Goal: Communication & Community: Answer question/provide support

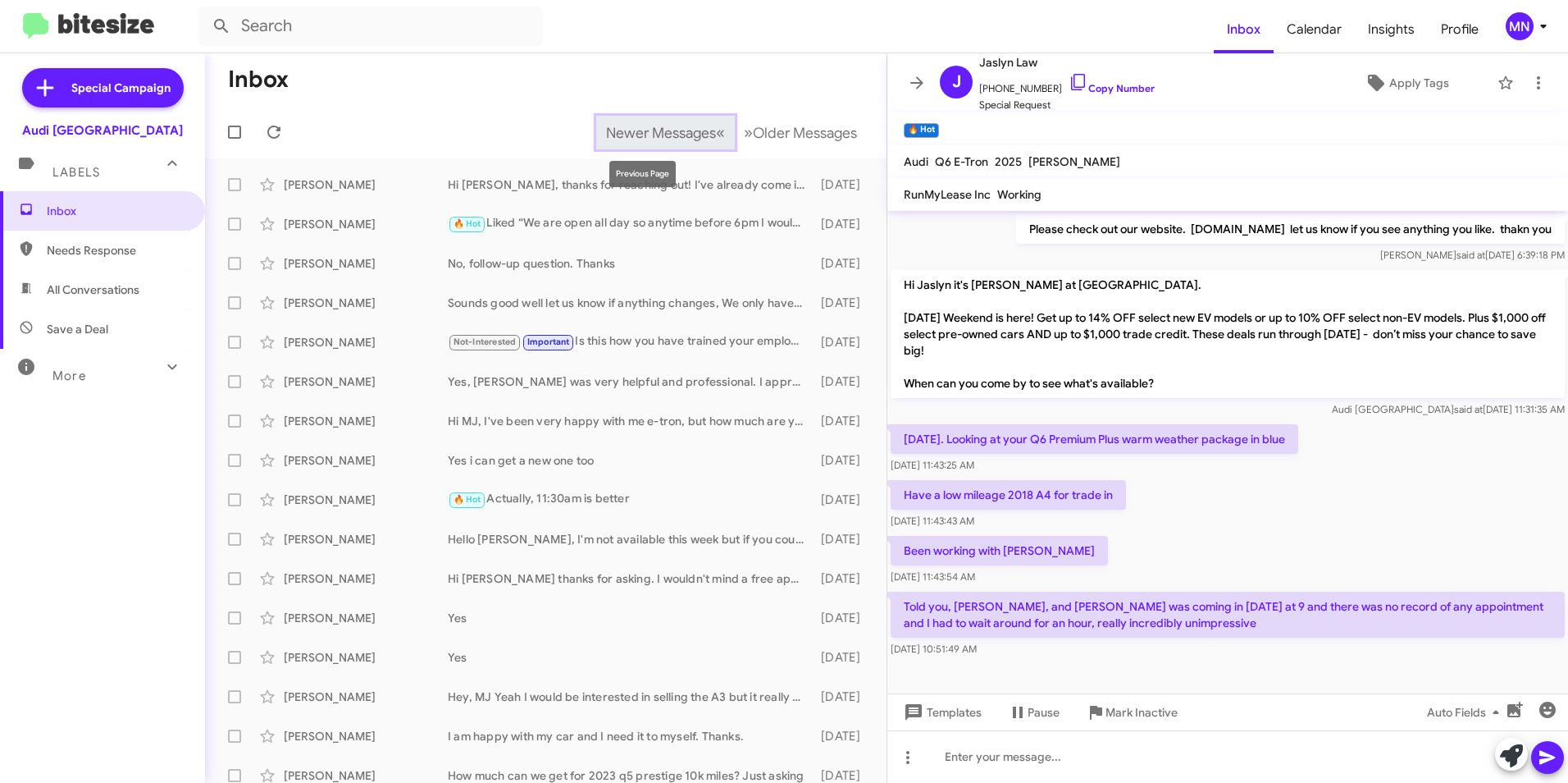
click at [614, 129] on span "Newer Messages" at bounding box center [660, 132] width 110 height 18
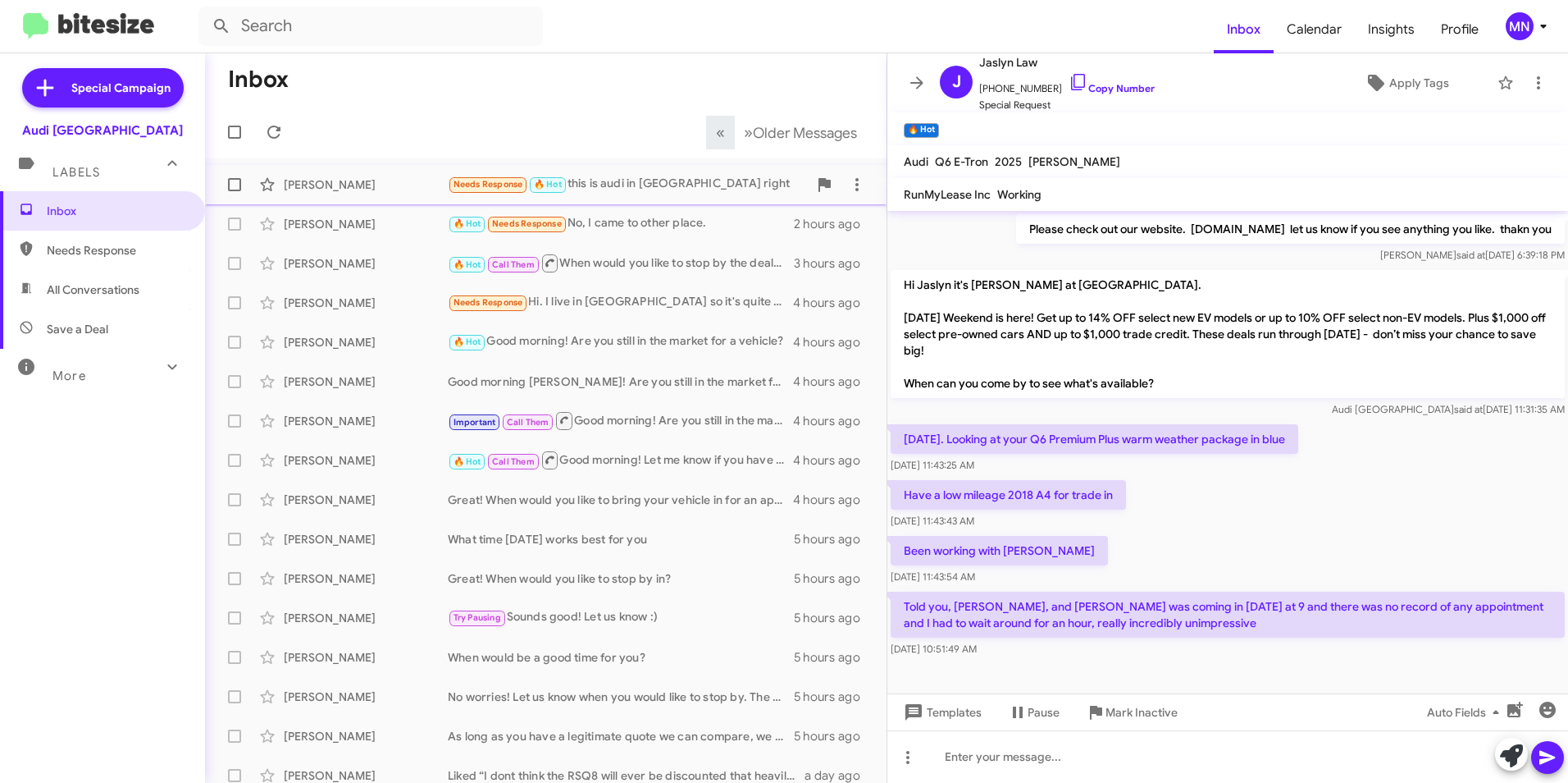
click at [594, 186] on div "Needs Response 🔥 Hot this is audi in [GEOGRAPHIC_DATA] right" at bounding box center [628, 184] width 360 height 19
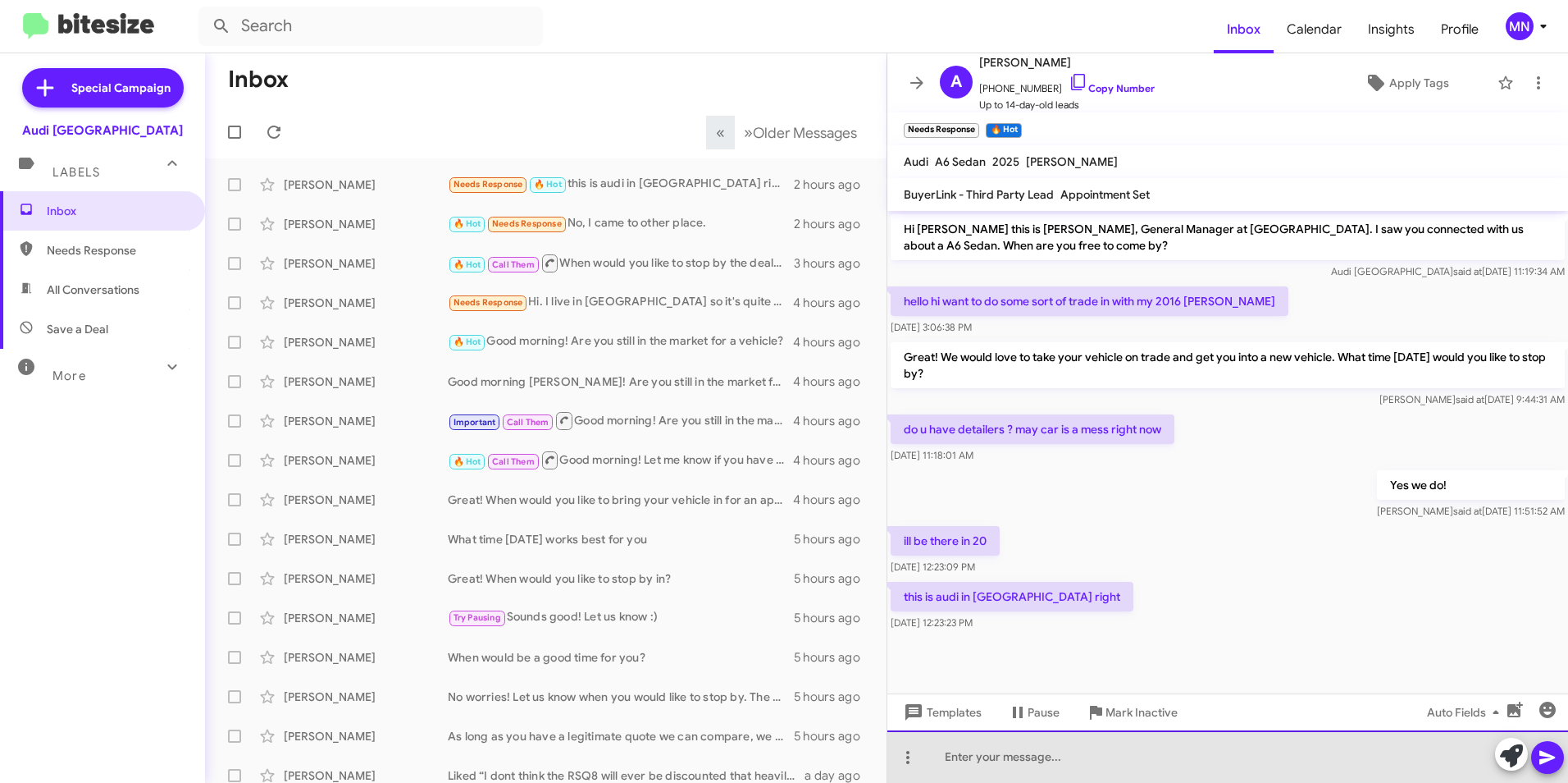
click at [1224, 750] on div at bounding box center [1228, 756] width 681 height 52
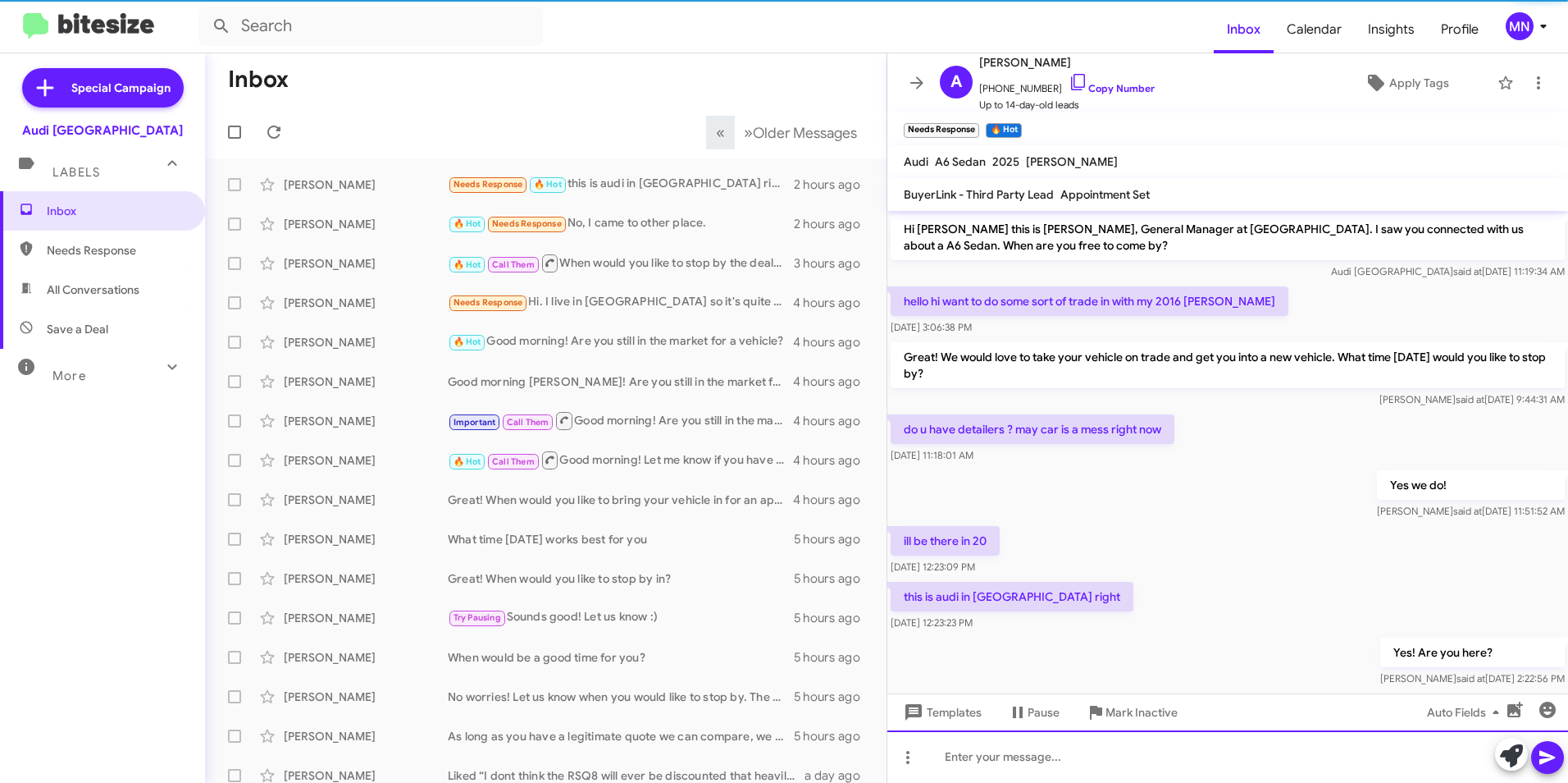
scroll to position [30, 0]
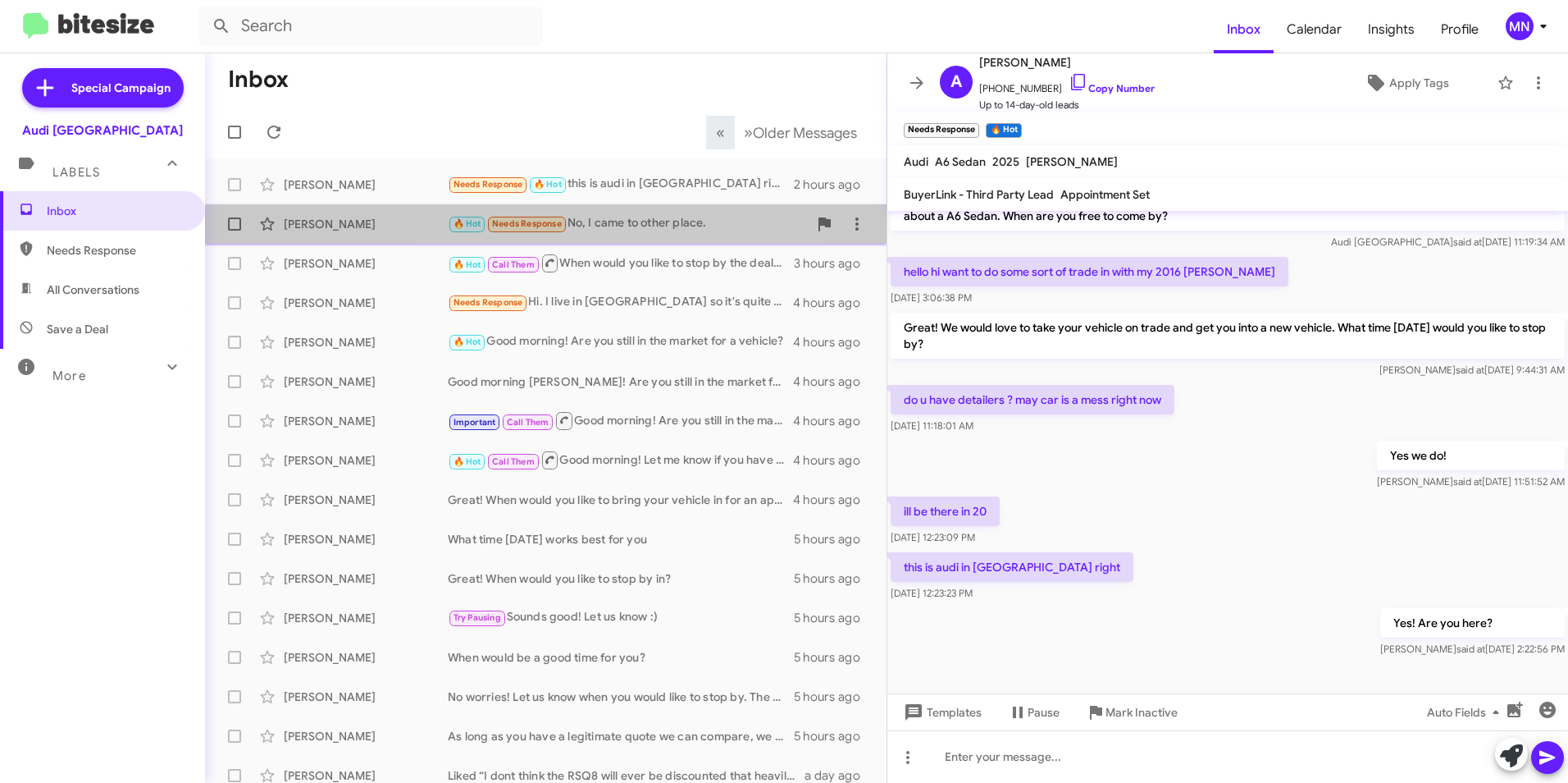
click at [611, 236] on div "[PERSON_NAME] 🔥 Hot Needs Response No, I came to other place. 2 hours ago" at bounding box center [546, 223] width 655 height 33
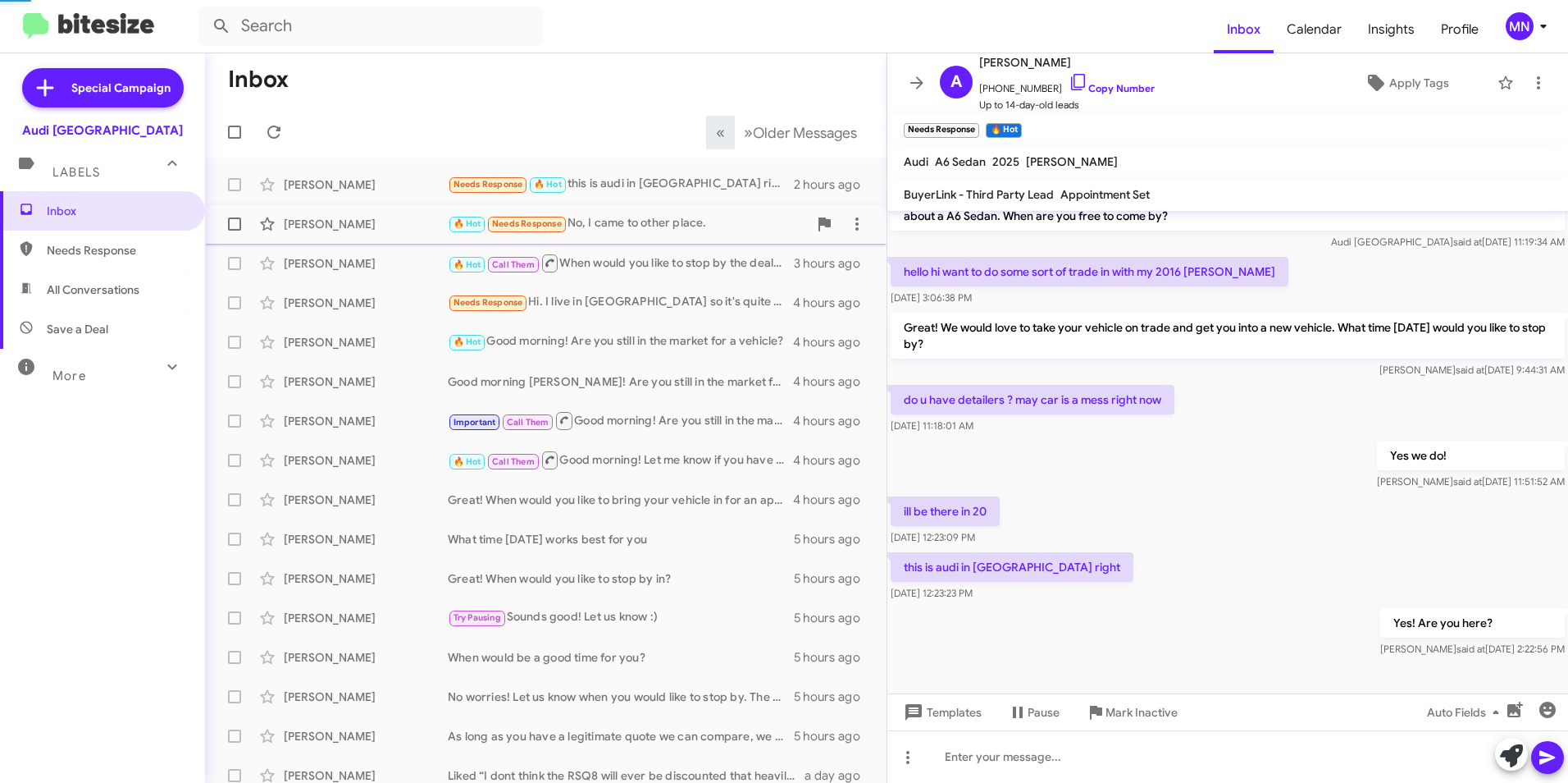
scroll to position [367, 0]
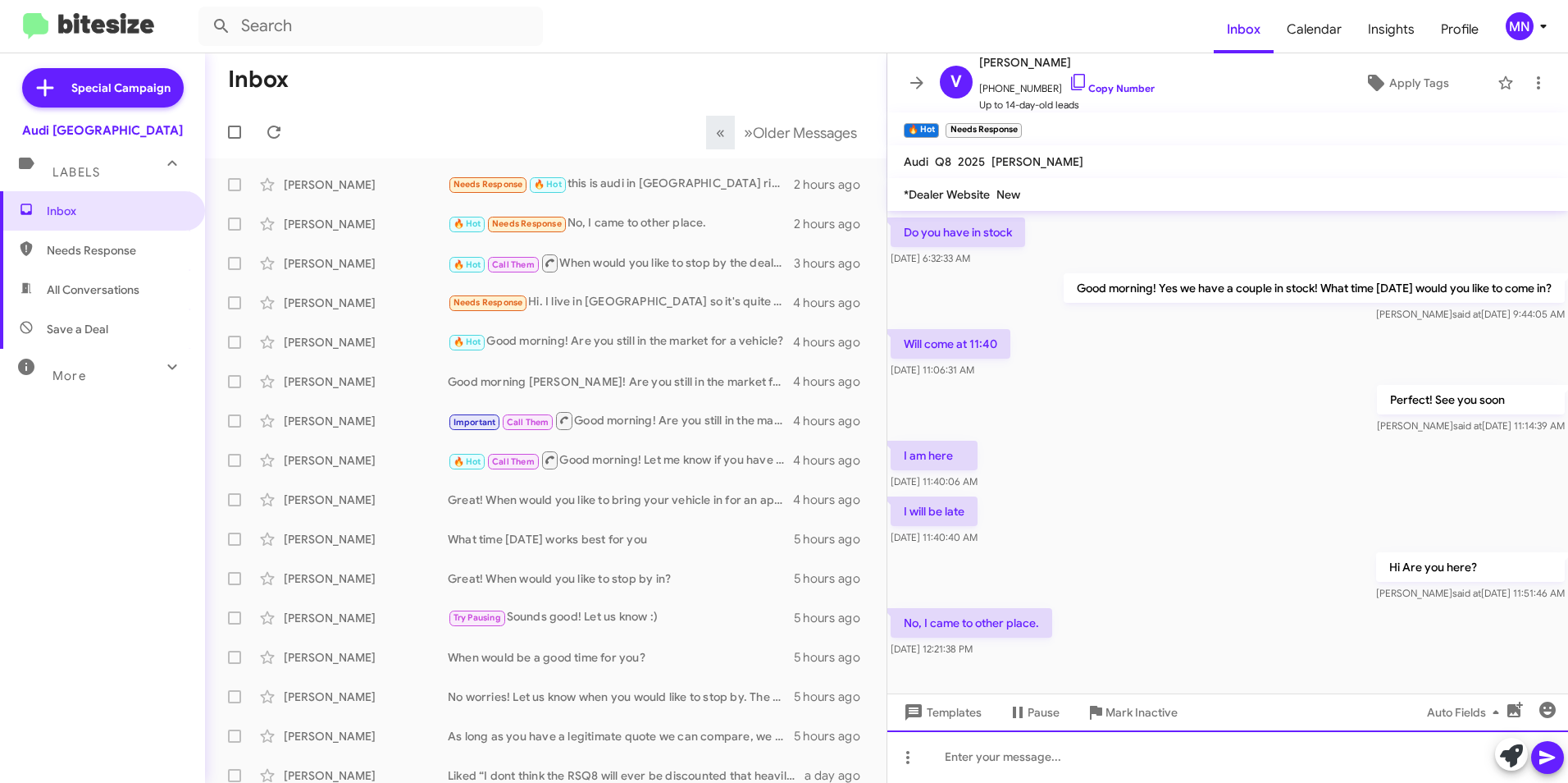
click at [1017, 752] on div at bounding box center [1228, 756] width 681 height 52
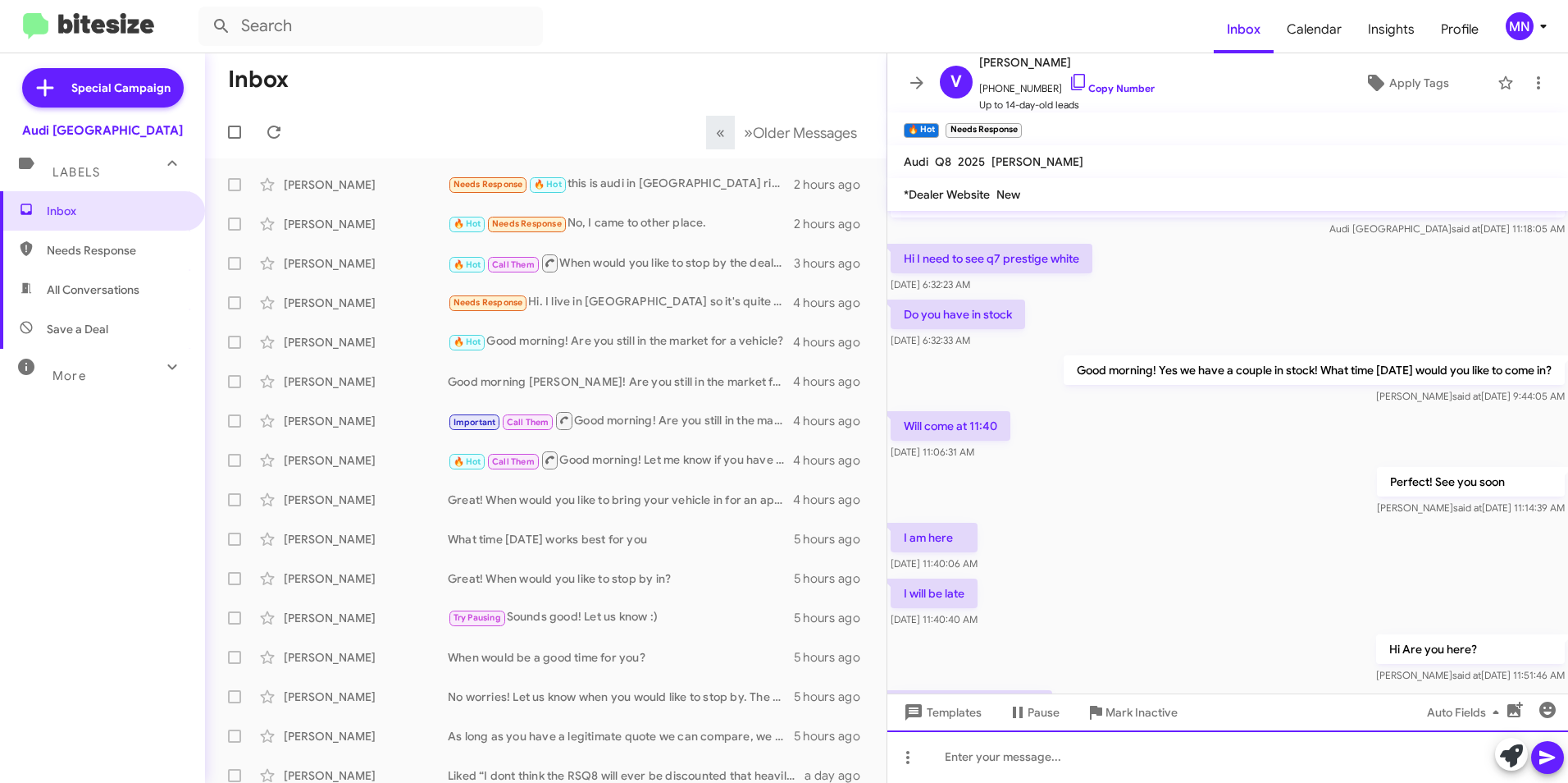
scroll to position [428, 0]
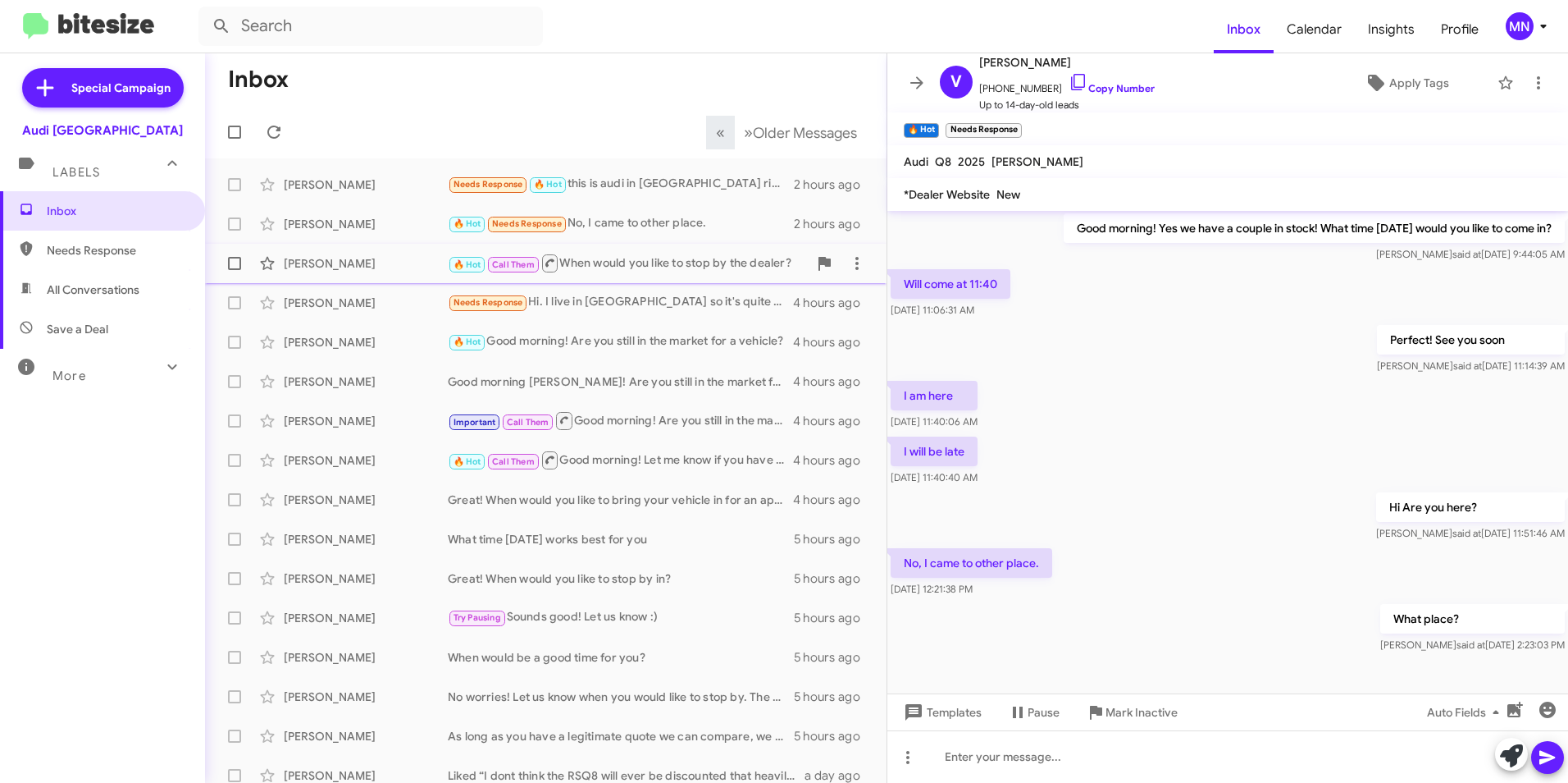
click at [577, 256] on div "🔥 Hot Call Them When would you like to stop by the dealer?" at bounding box center [628, 263] width 360 height 21
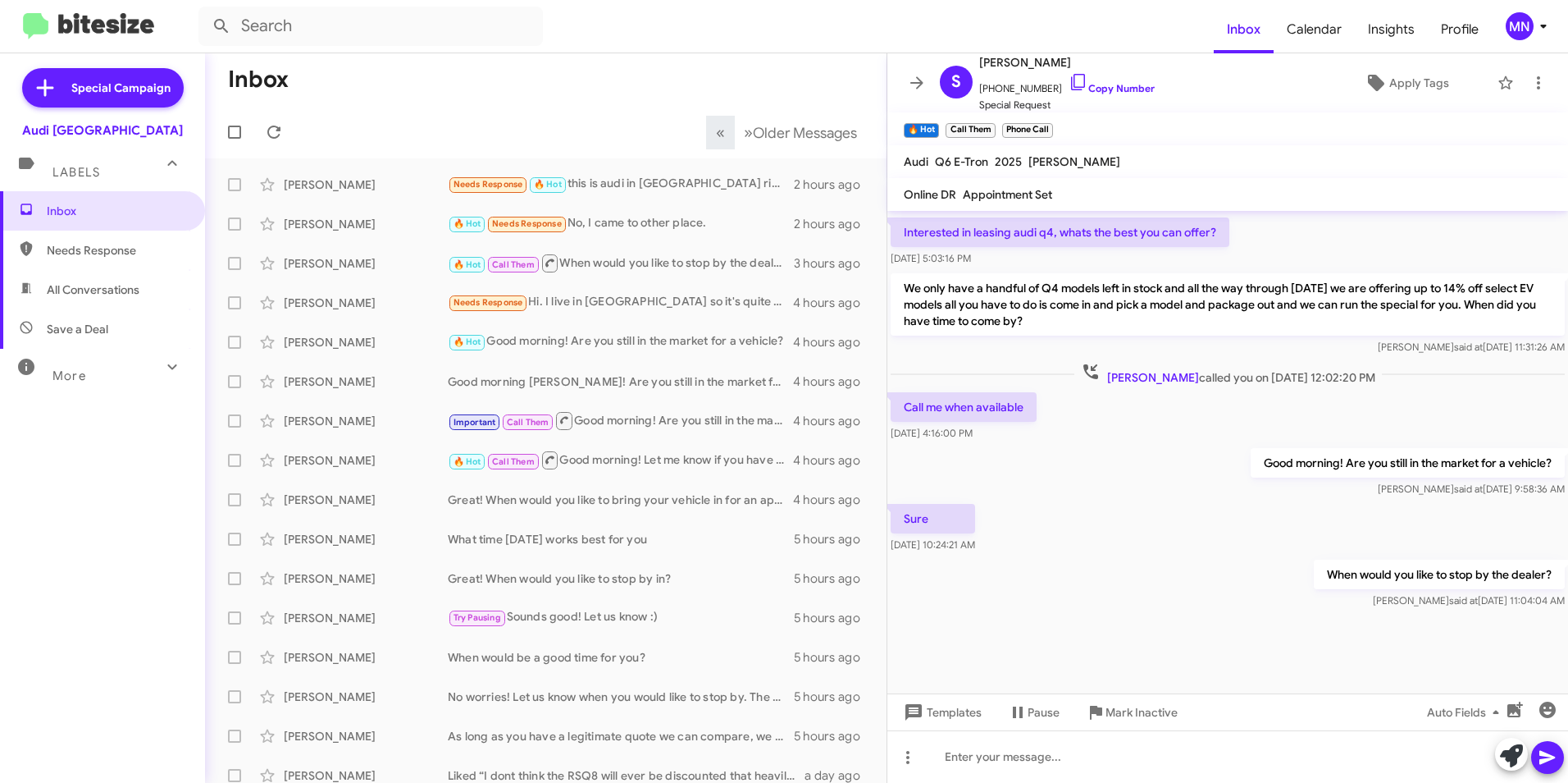
scroll to position [1149, 0]
click at [602, 317] on div "[PERSON_NAME] Needs Response Hi. I live in [GEOGRAPHIC_DATA] so it's quite a tr…" at bounding box center [546, 302] width 655 height 33
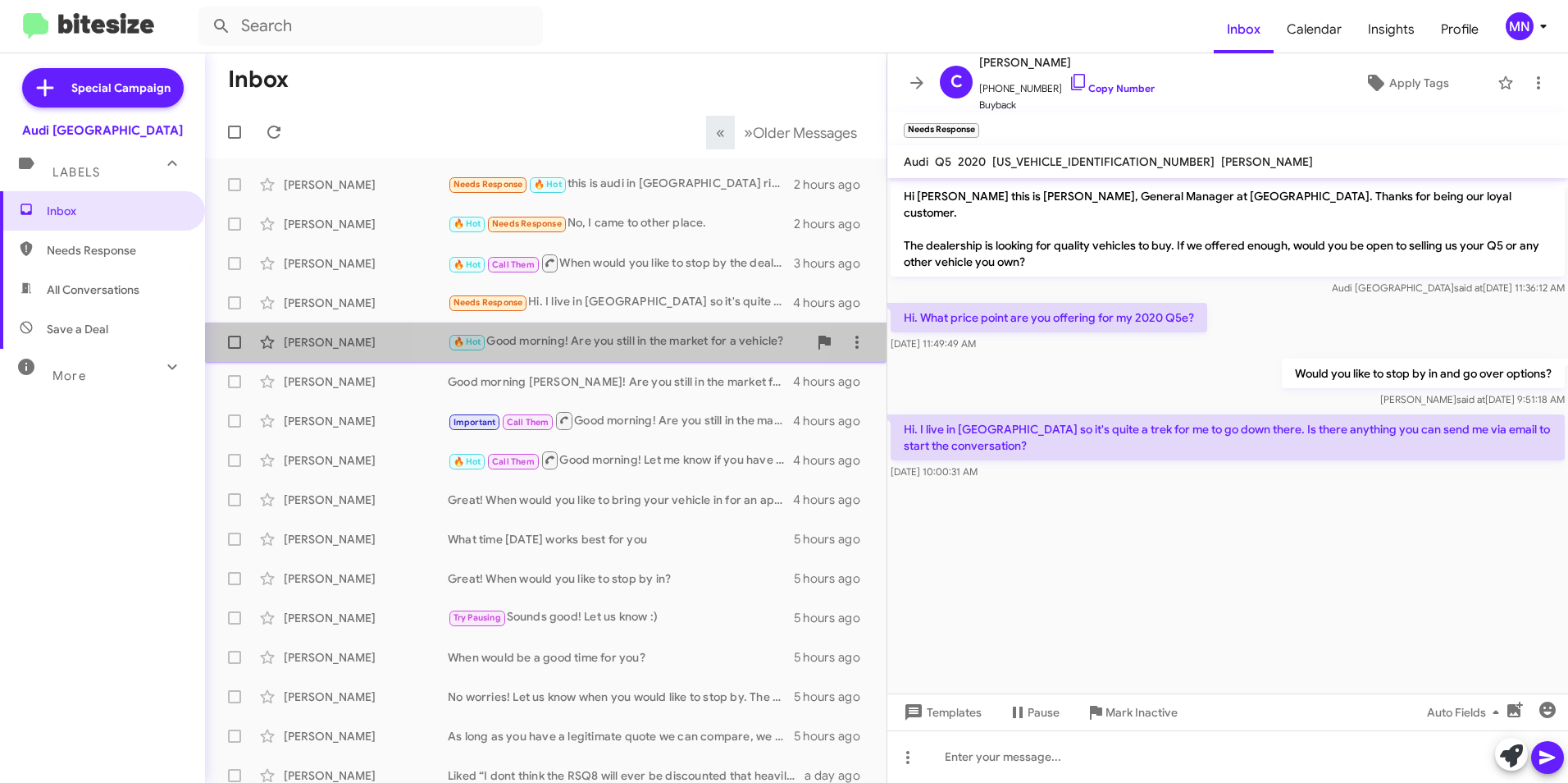
click at [629, 343] on div "🔥 Hot Good morning! Are you still in the market for a vehicle?" at bounding box center [628, 342] width 360 height 19
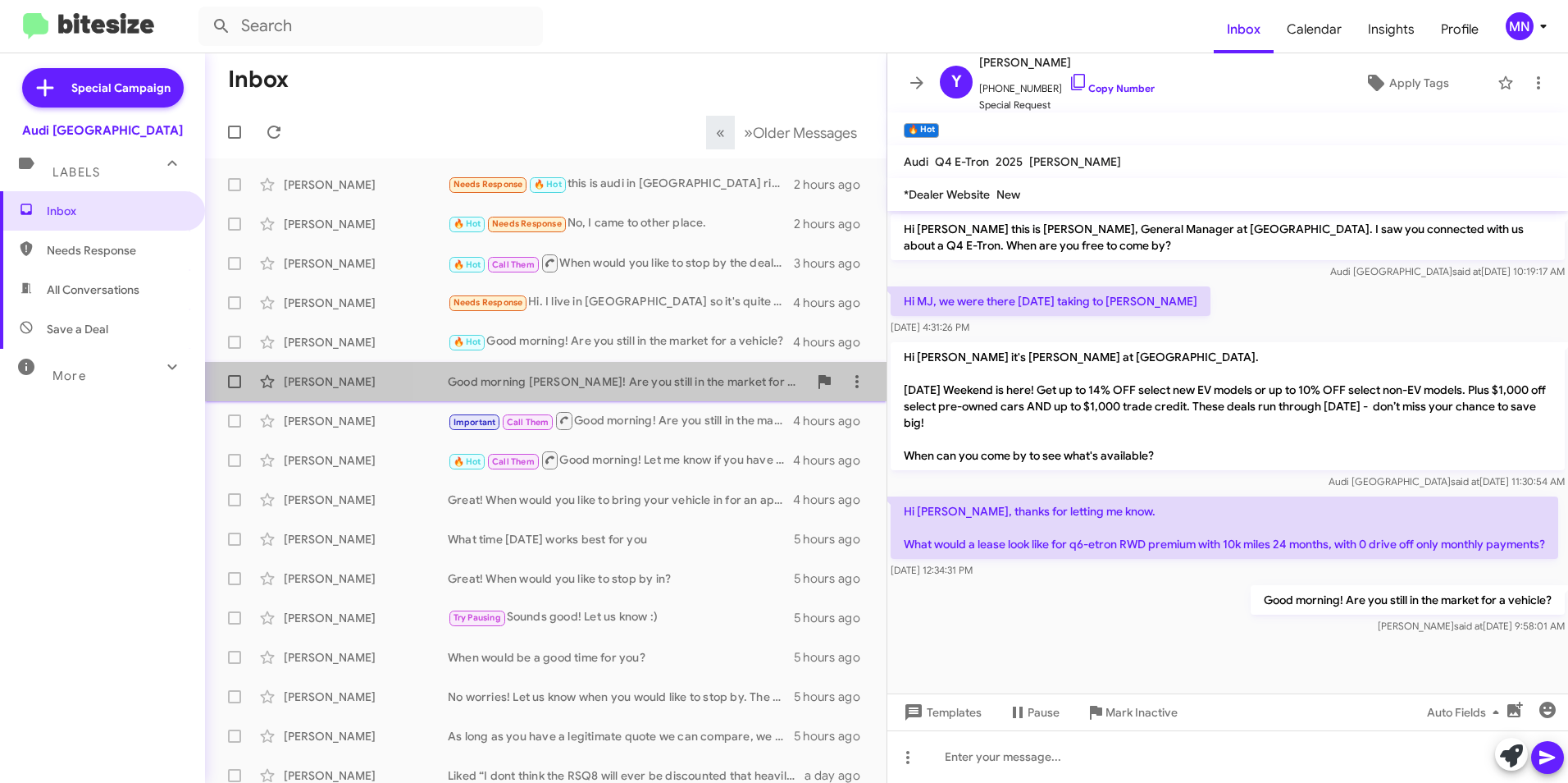
click at [622, 378] on div "Good morning [PERSON_NAME]! Are you still in the market for a new vehicle?" at bounding box center [628, 381] width 360 height 17
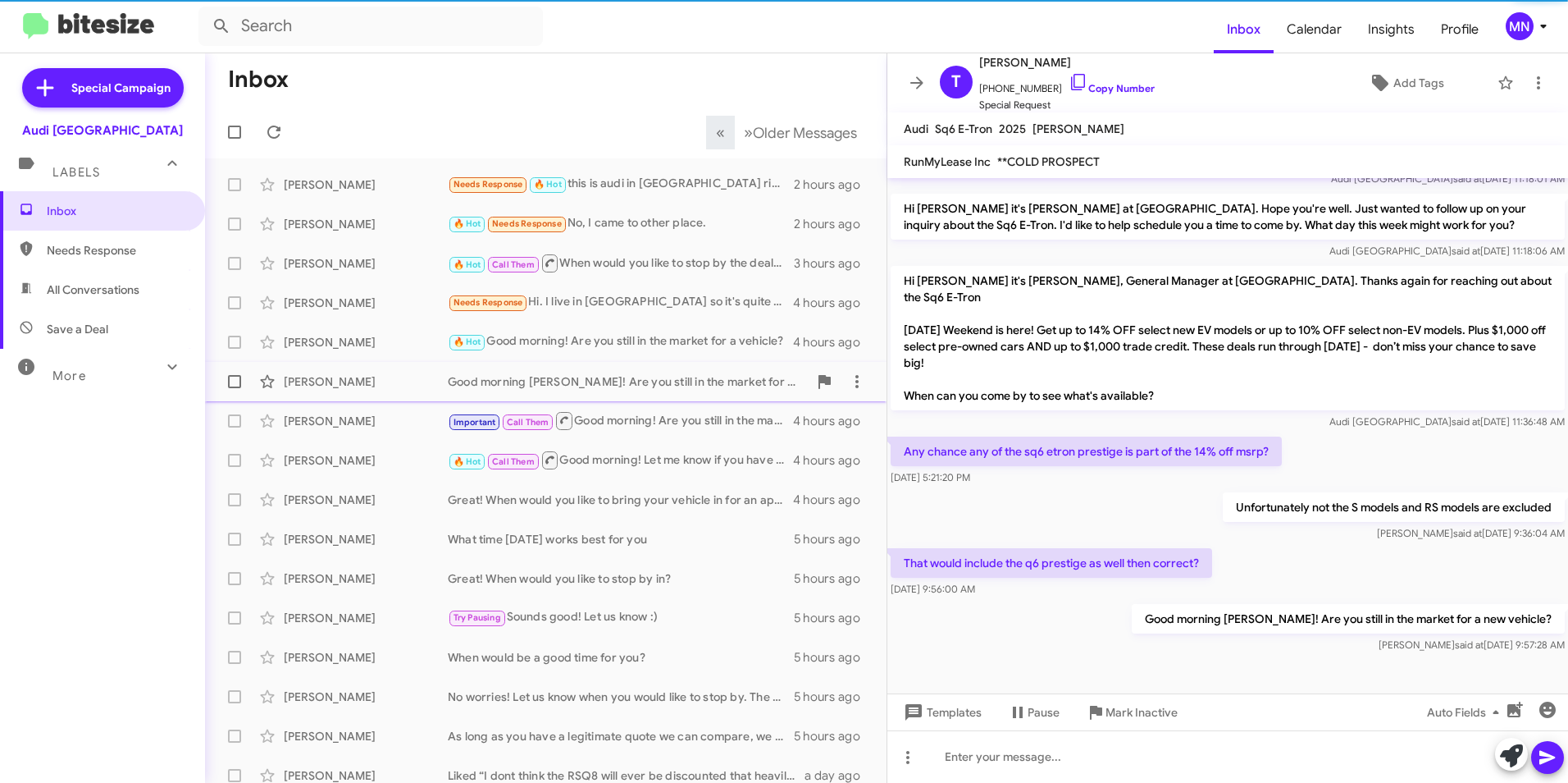
scroll to position [270, 0]
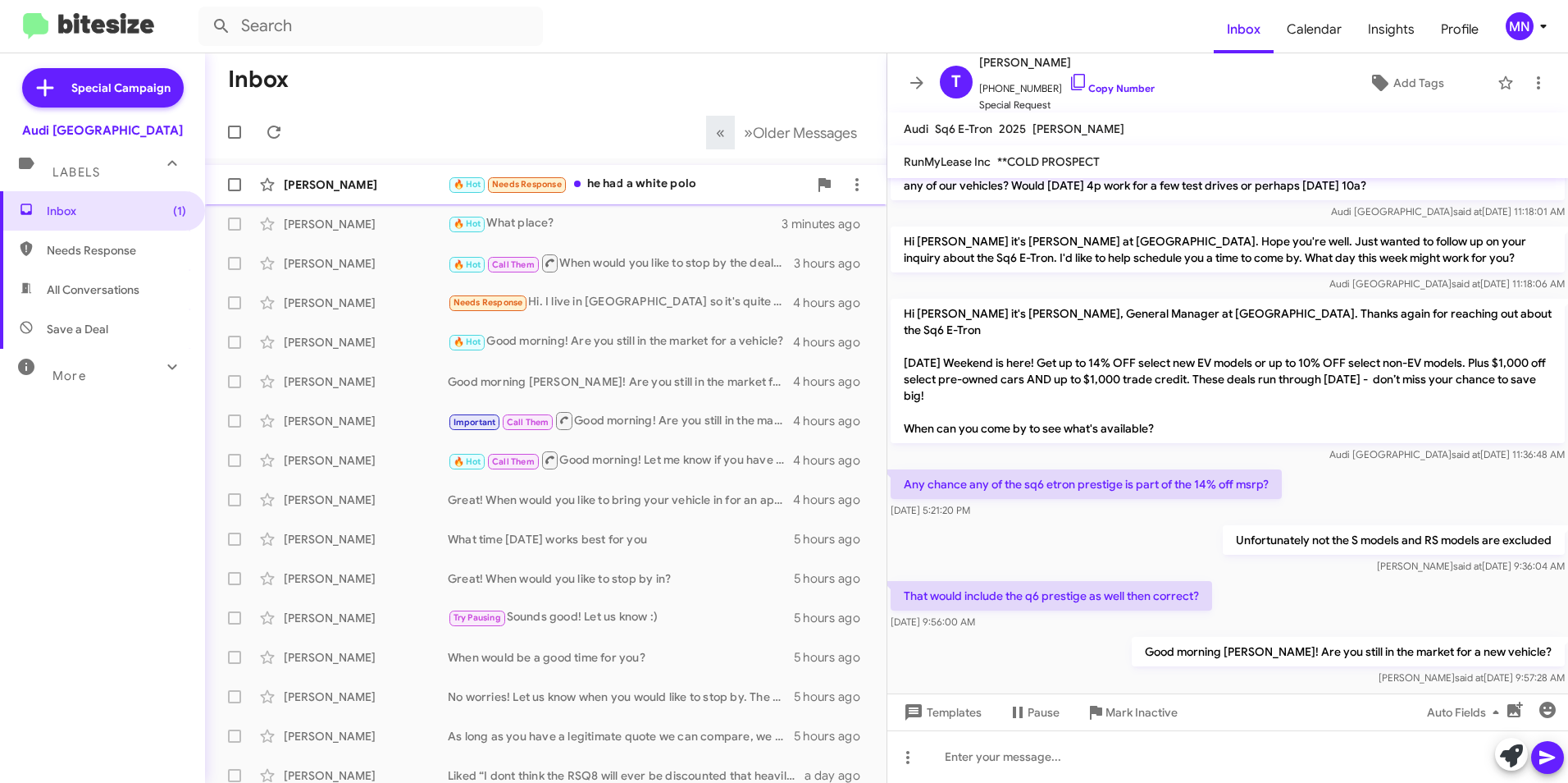
click at [720, 185] on div "🔥 Hot Needs Response he had a white polo" at bounding box center [628, 184] width 360 height 19
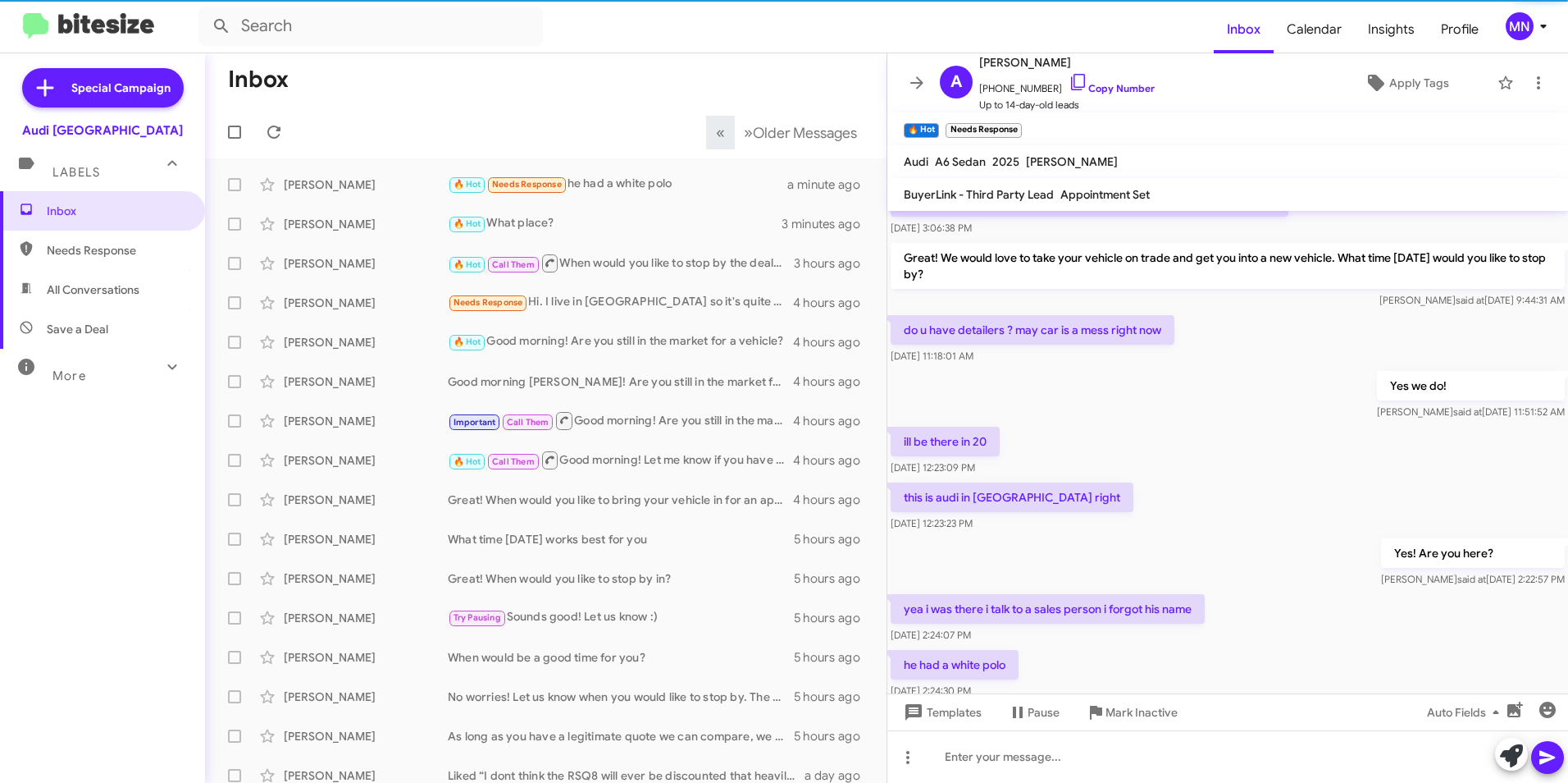
scroll to position [149, 0]
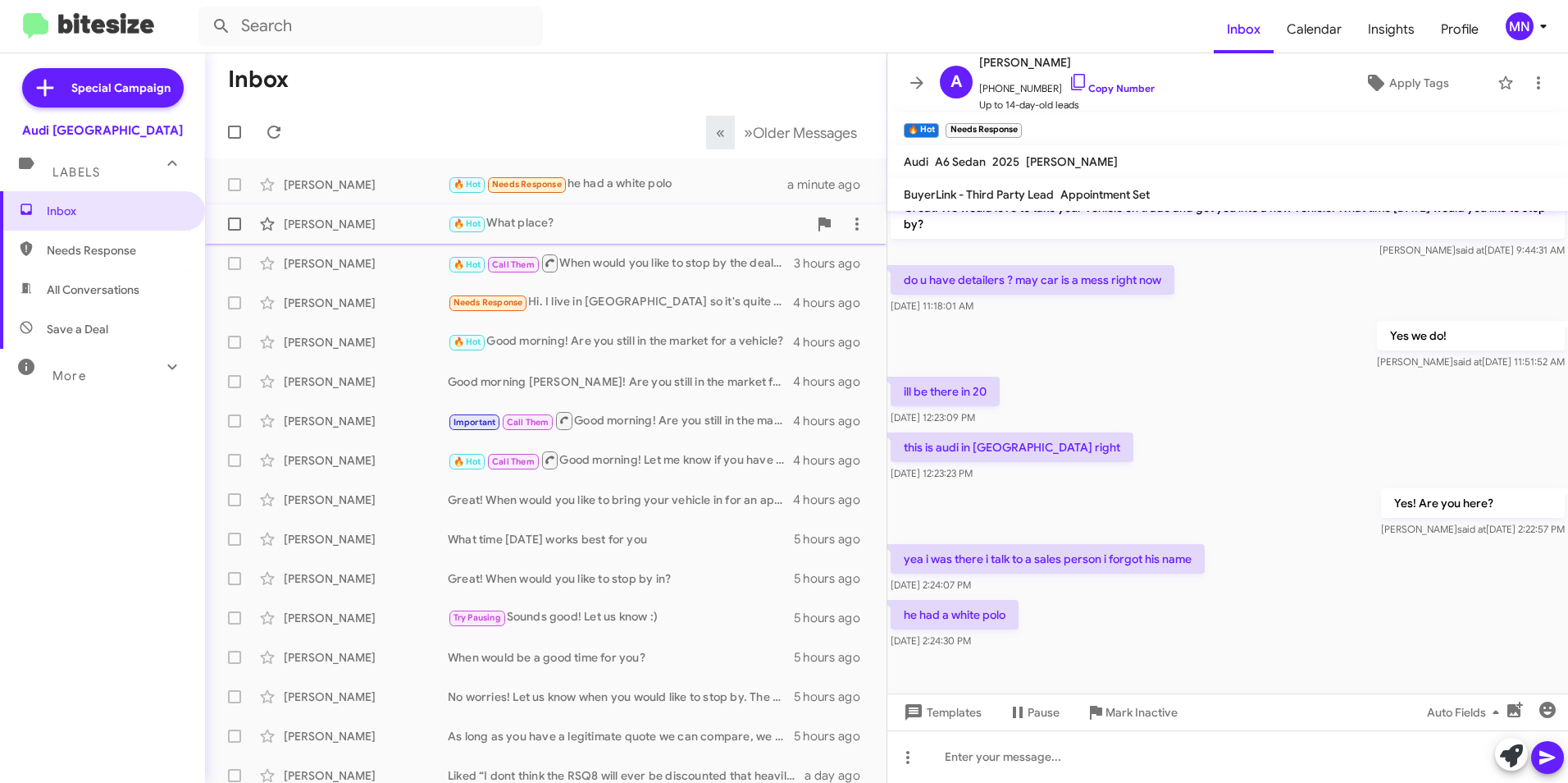
click at [691, 209] on div "[PERSON_NAME] 🔥 Hot What place? 3 minutes ago" at bounding box center [546, 223] width 655 height 33
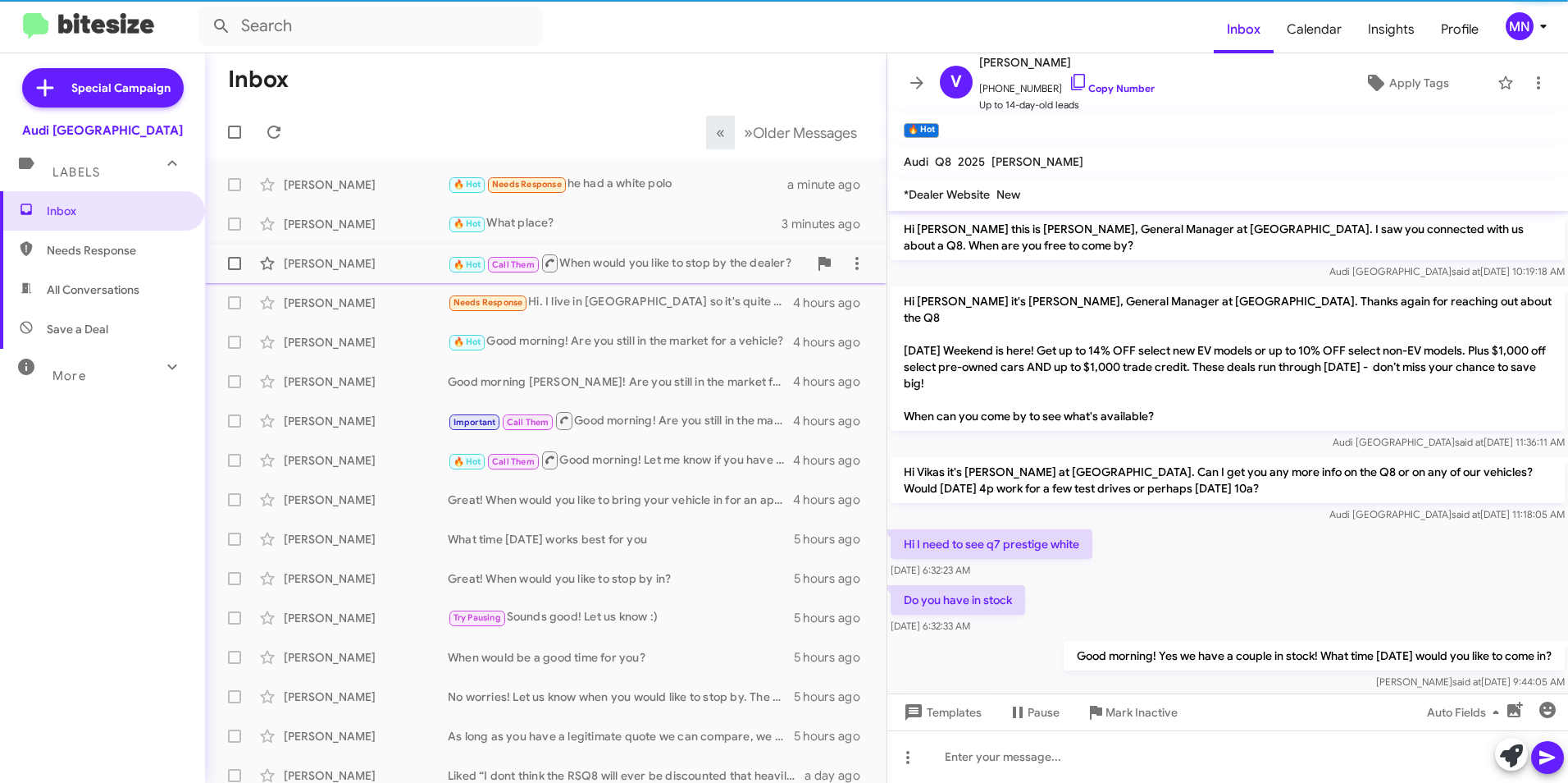
click at [678, 260] on div "🔥 Hot Call Them When would you like to stop by the dealer?" at bounding box center [628, 263] width 360 height 21
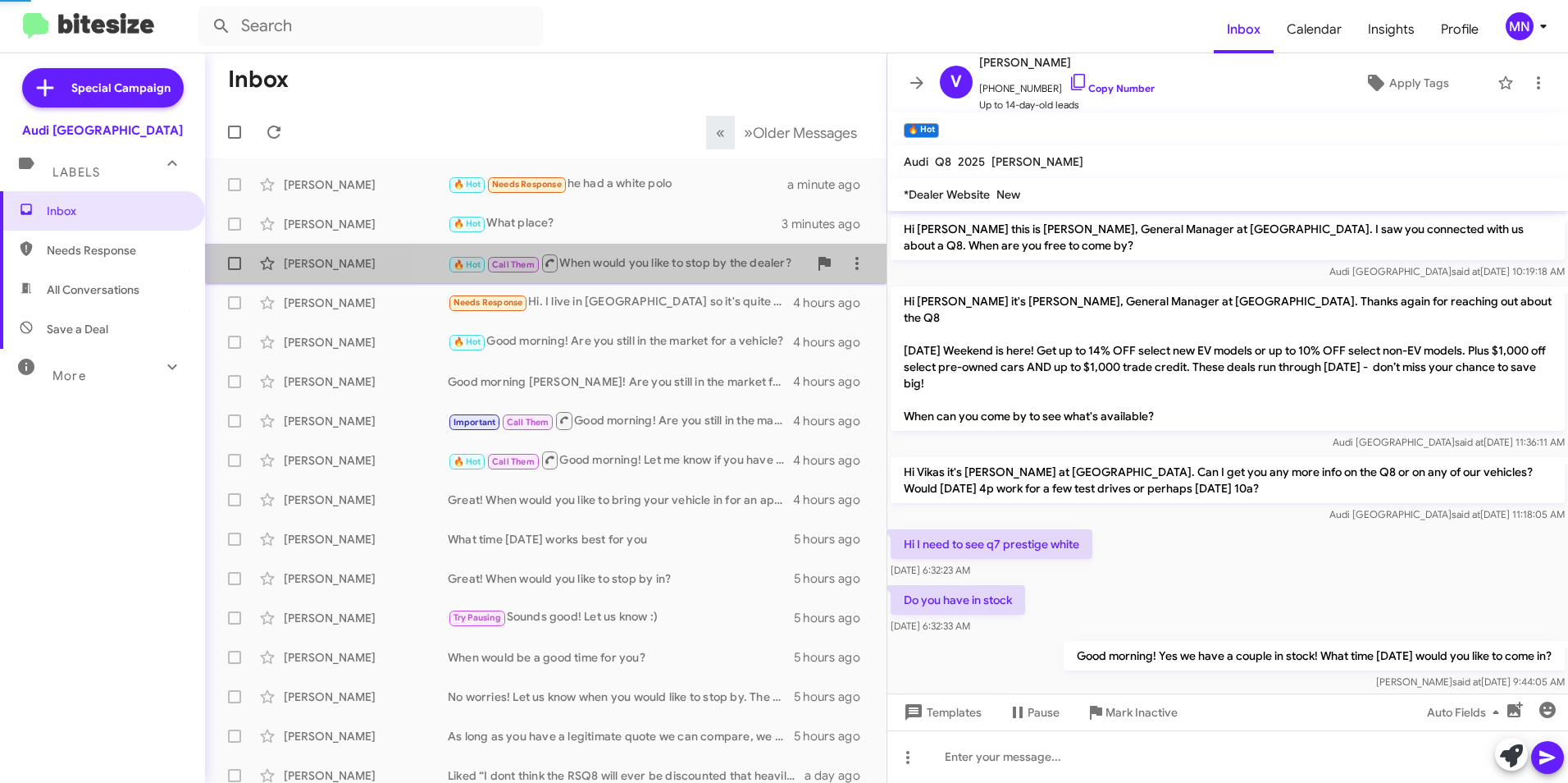
scroll to position [1149, 0]
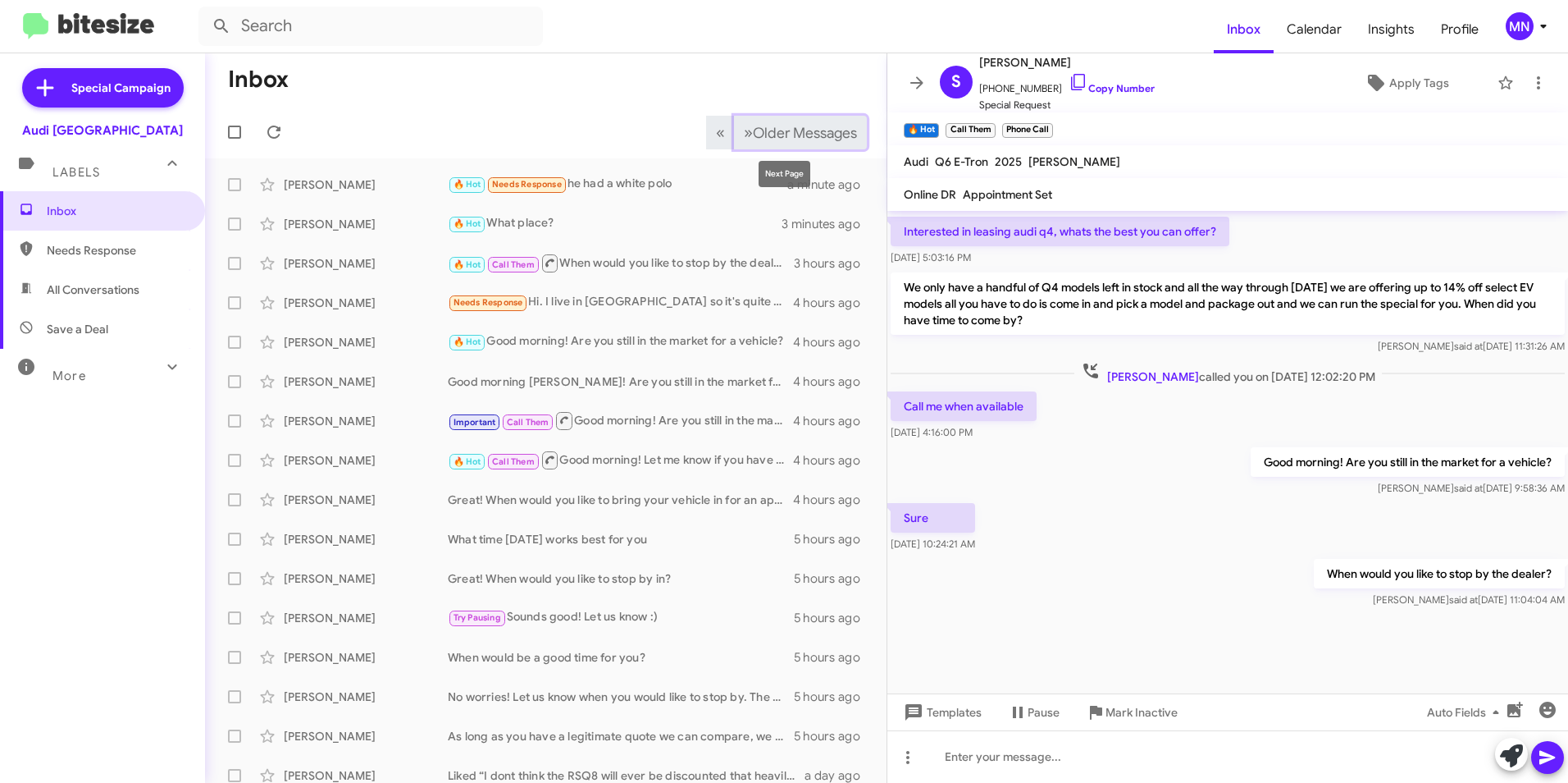
click at [801, 143] on button "» Next Older Messages" at bounding box center [800, 132] width 133 height 34
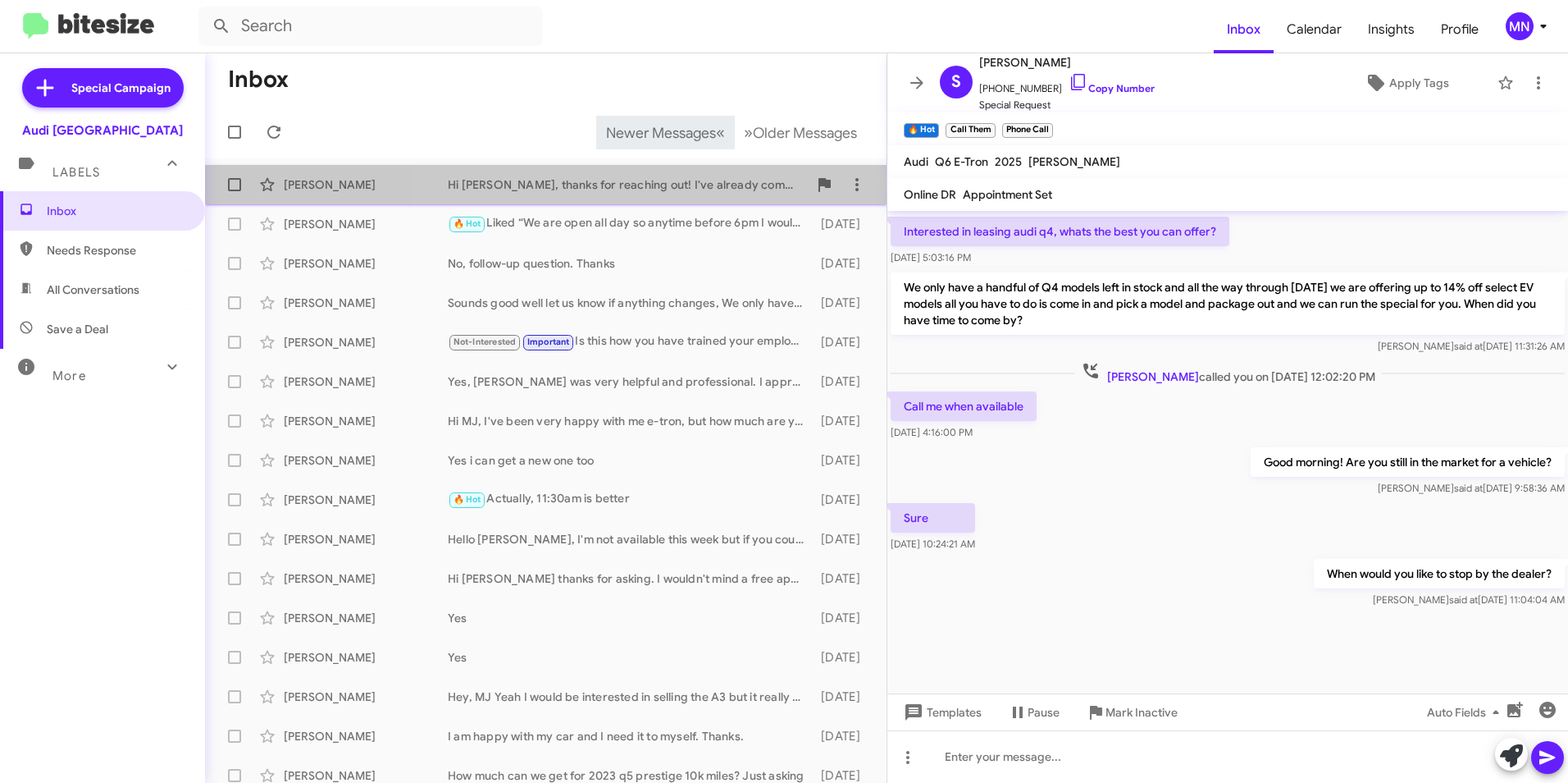
click at [664, 201] on span "[PERSON_NAME] Hi [PERSON_NAME], thanks for reaching out! I've already come in a…" at bounding box center [546, 185] width 682 height 39
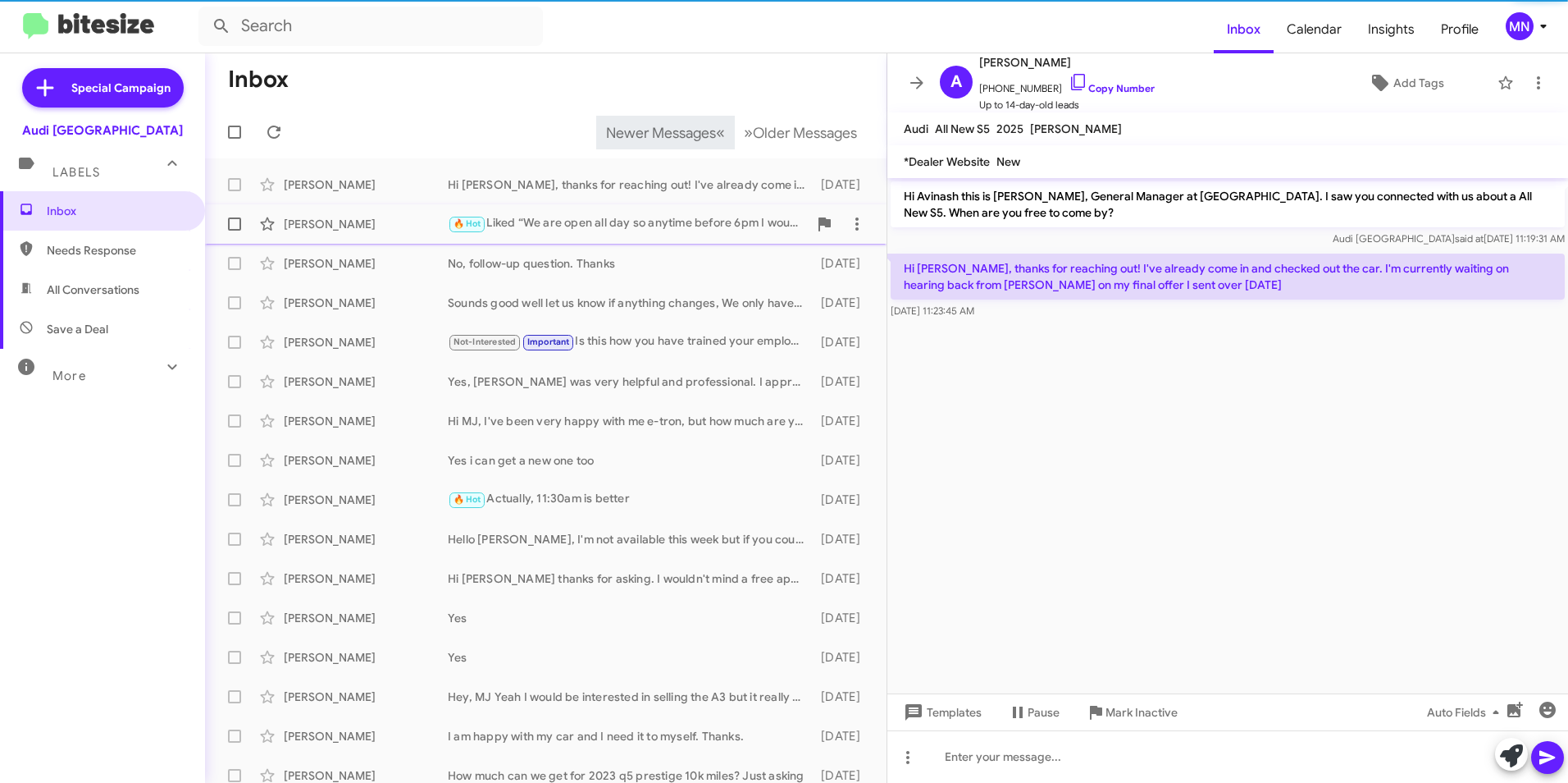
click at [662, 232] on div "🔥 Hot Liked “We are open all day so anytime before 6pm I would say.”" at bounding box center [628, 223] width 360 height 19
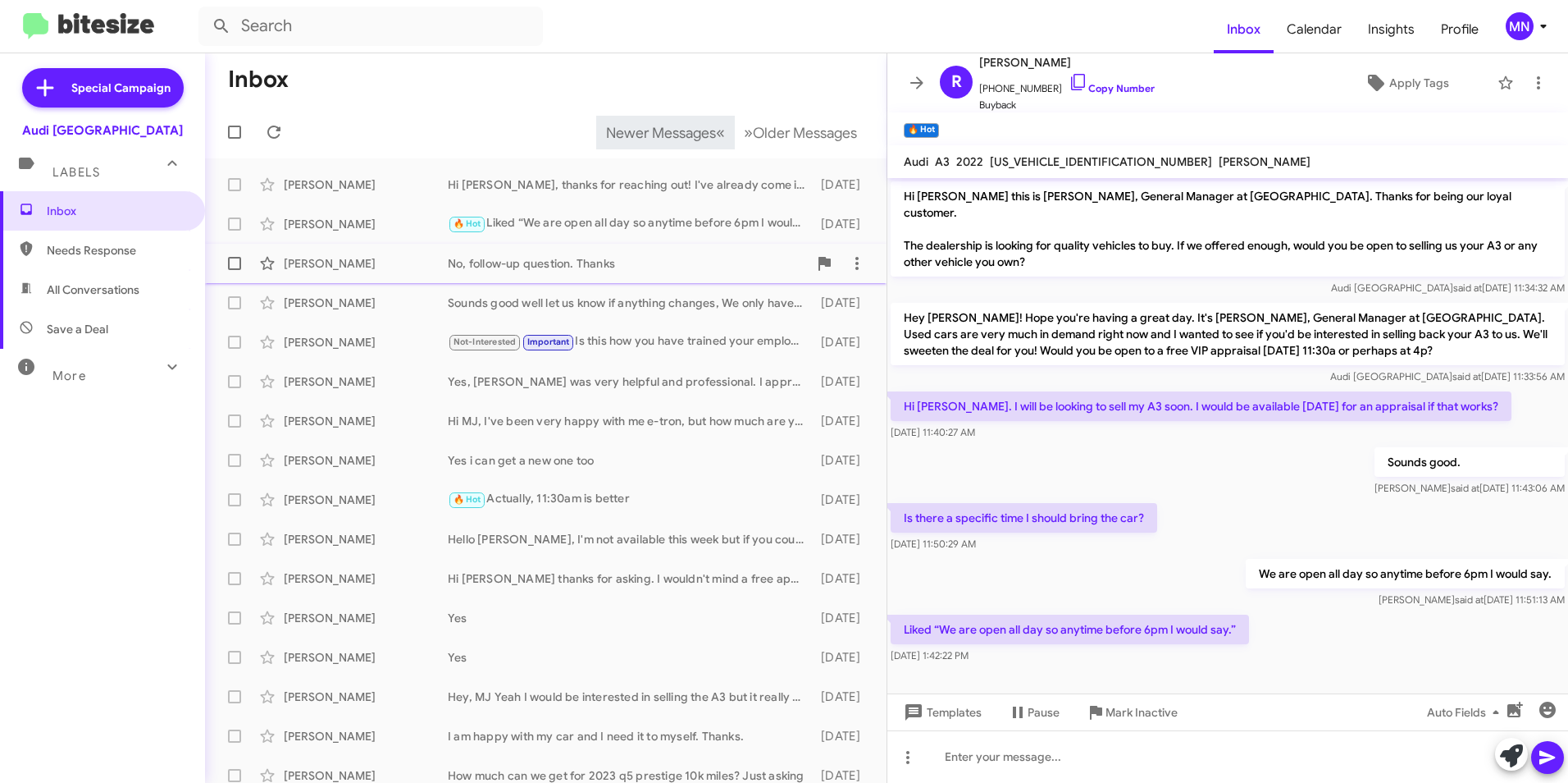
click at [676, 275] on div "[PERSON_NAME] No, follow-up question. Thanks [DATE]" at bounding box center [546, 263] width 655 height 33
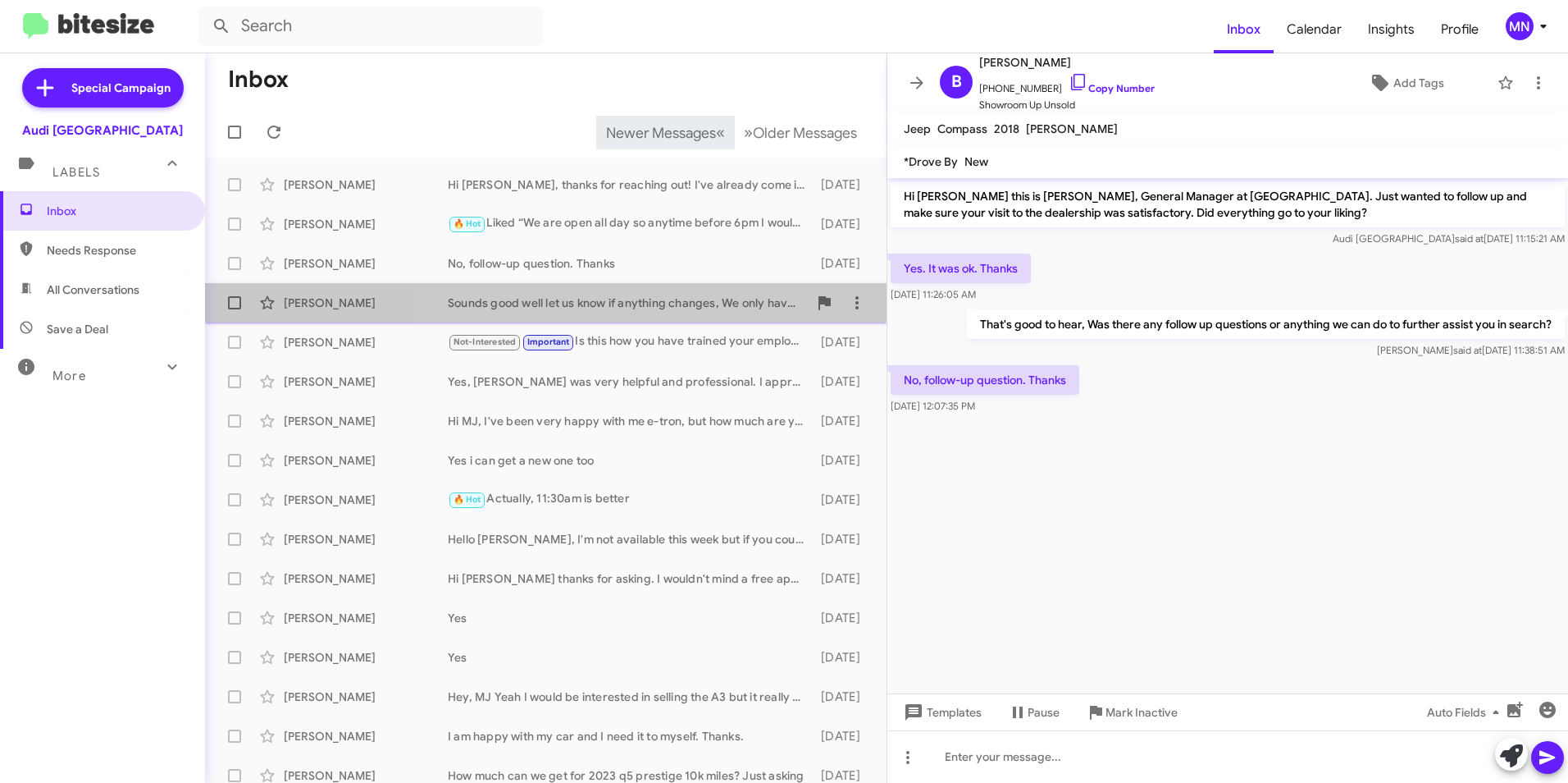
click at [692, 310] on div "Sounds good well let us know if anything changes, We only have a few weeks left…" at bounding box center [628, 302] width 360 height 17
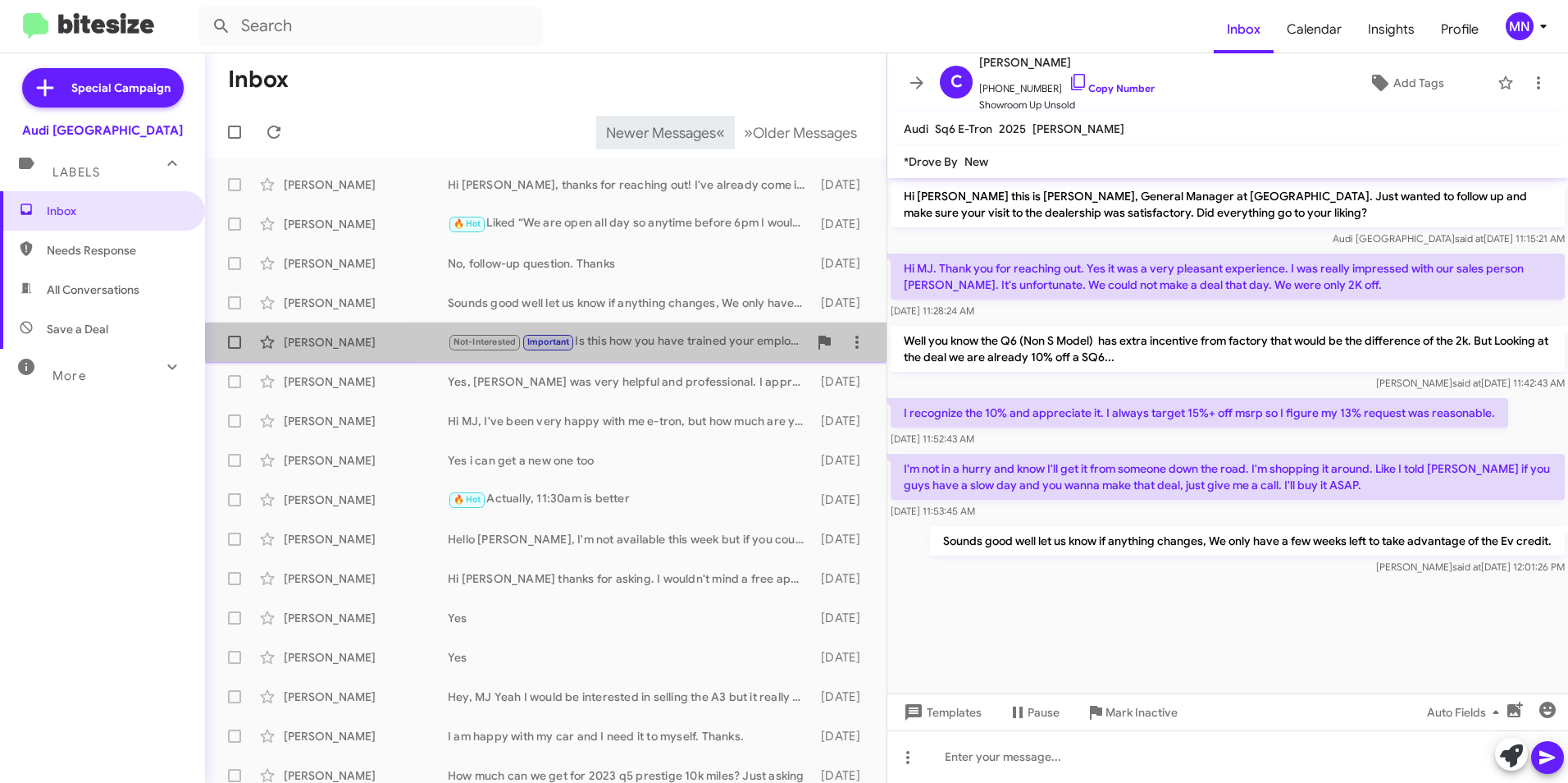
click at [686, 339] on div "Not-Interested Important Is this how you have trained your employees to treat c…" at bounding box center [628, 342] width 360 height 19
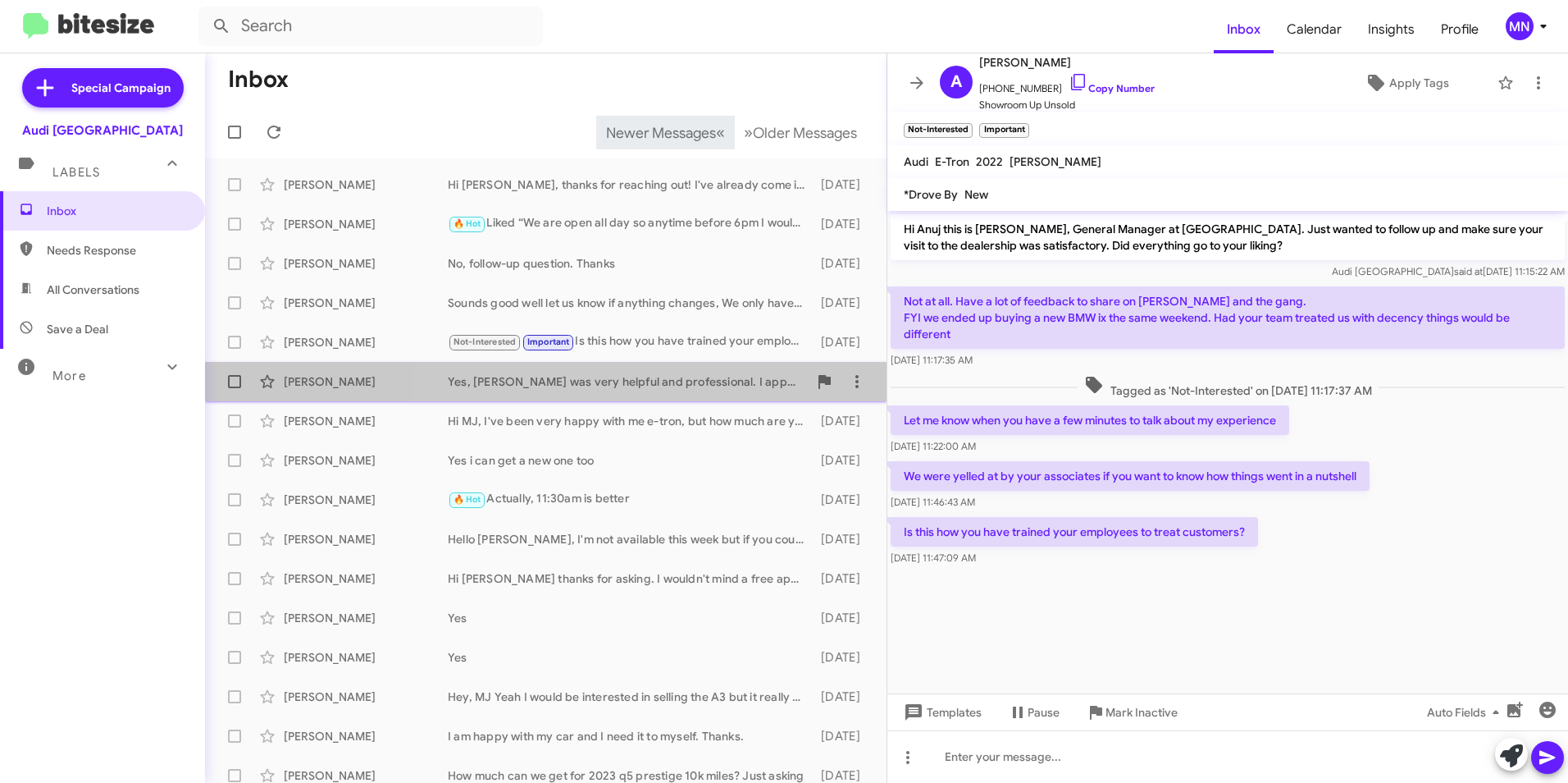
click at [696, 379] on div "Yes, [PERSON_NAME] was very helpful and professional. I appreciated the time he…" at bounding box center [628, 381] width 360 height 17
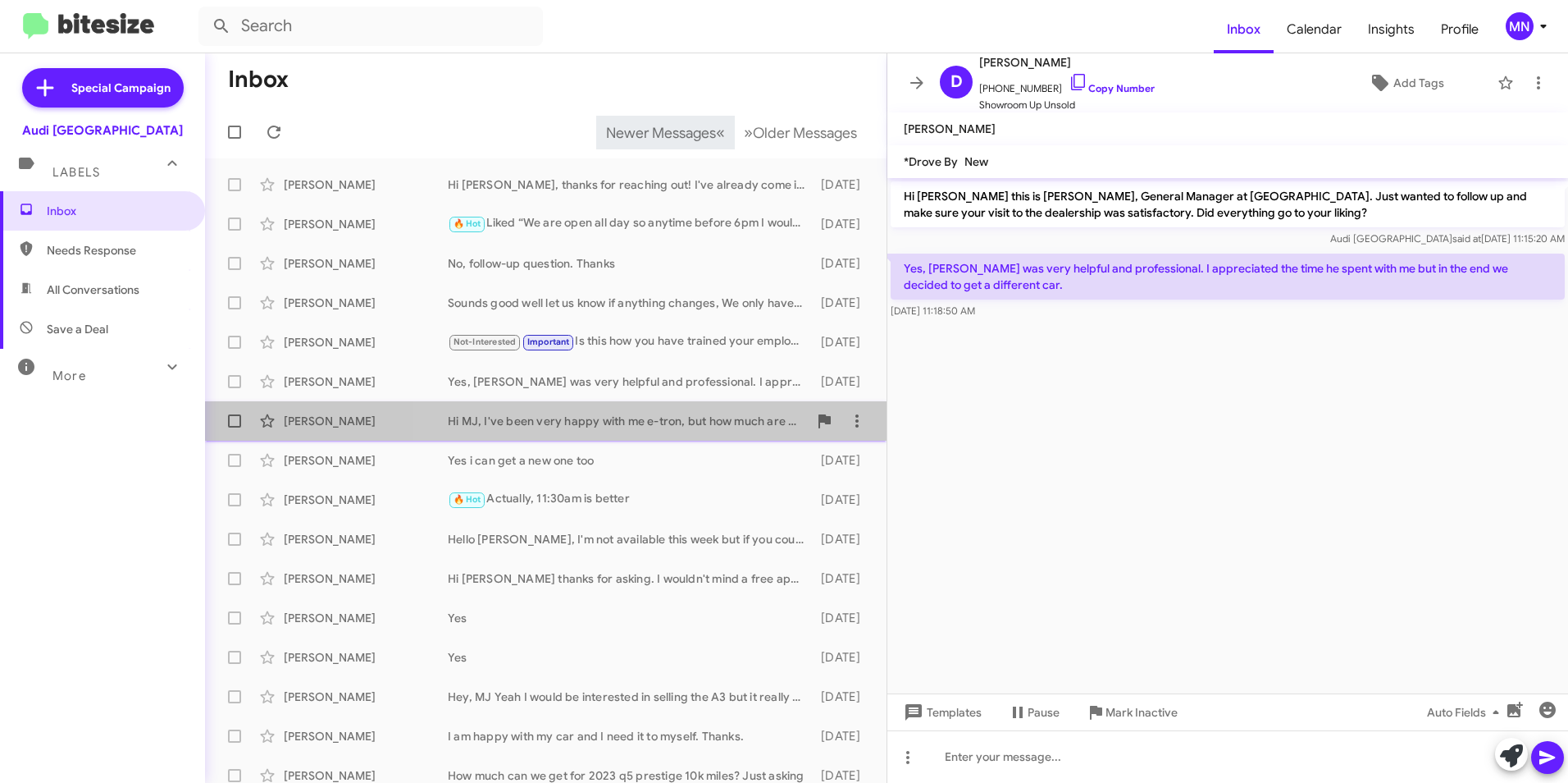
click at [683, 404] on span "[PERSON_NAME] Hi [PERSON_NAME], I've been very happy with me e-tron, but how mu…" at bounding box center [546, 421] width 682 height 39
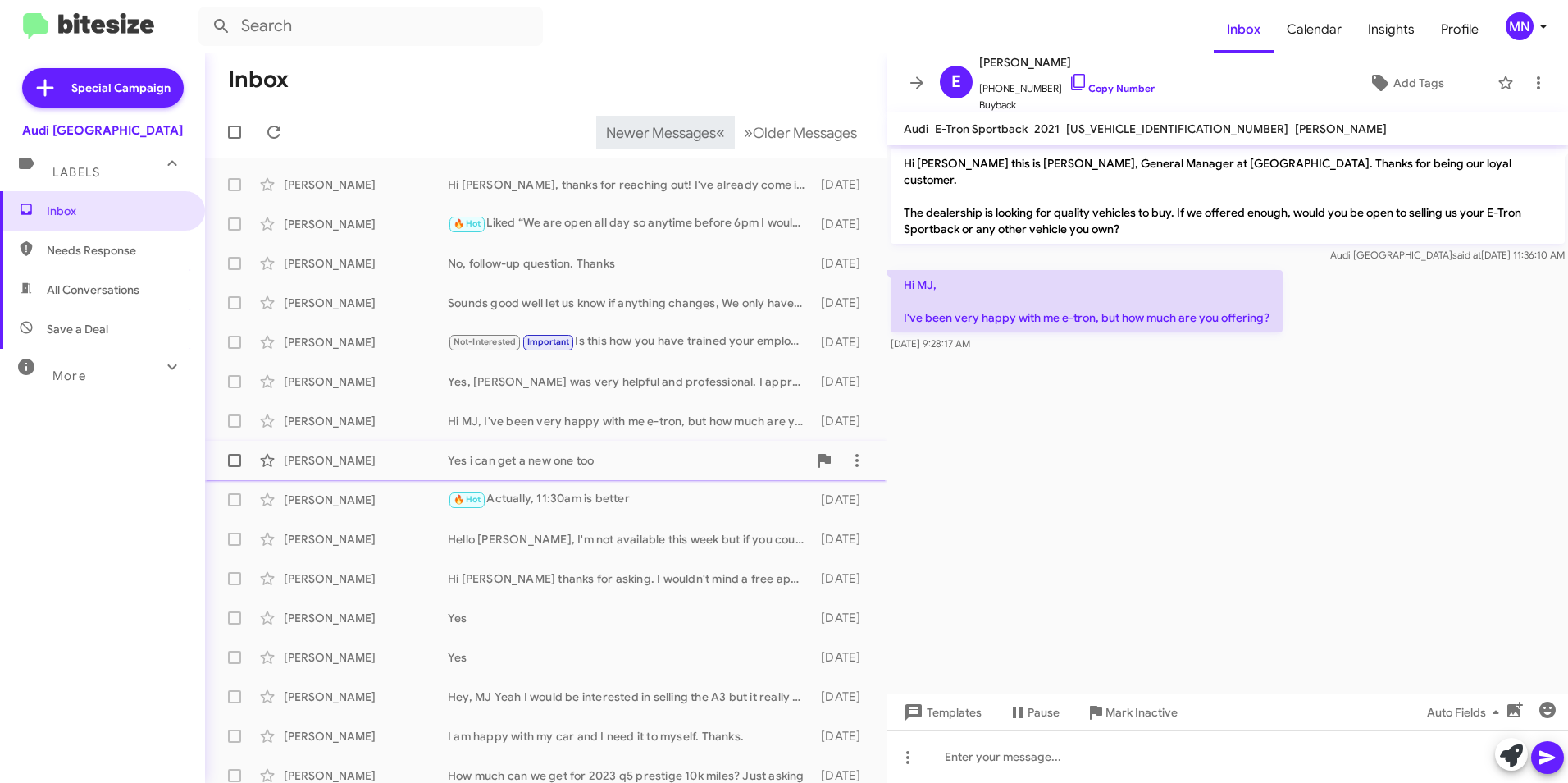
click at [604, 454] on div "Yes i can get a new one too" at bounding box center [628, 460] width 360 height 17
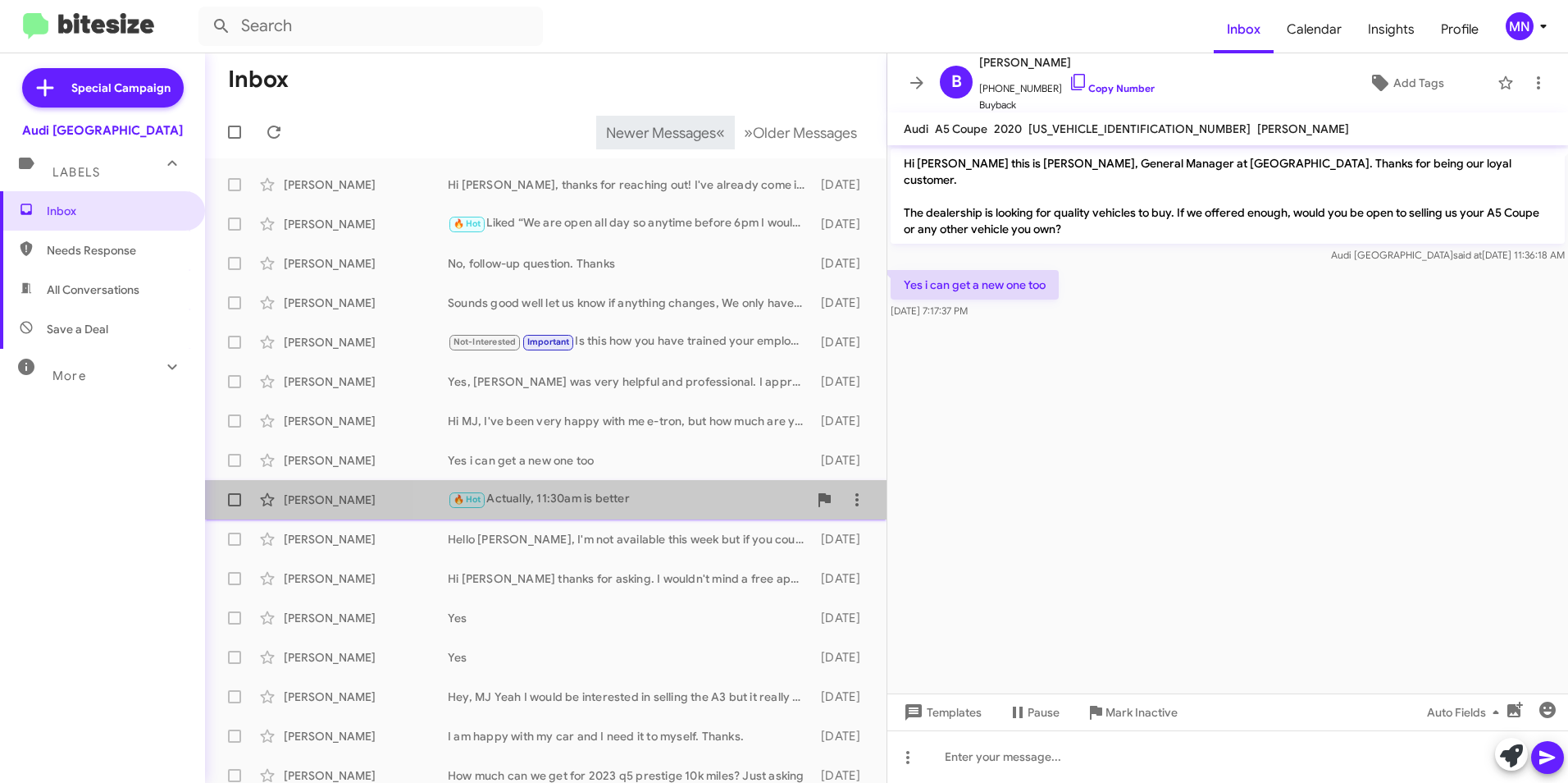
click at [614, 496] on div "🔥 Hot Actually, 11:30am is better" at bounding box center [628, 499] width 360 height 19
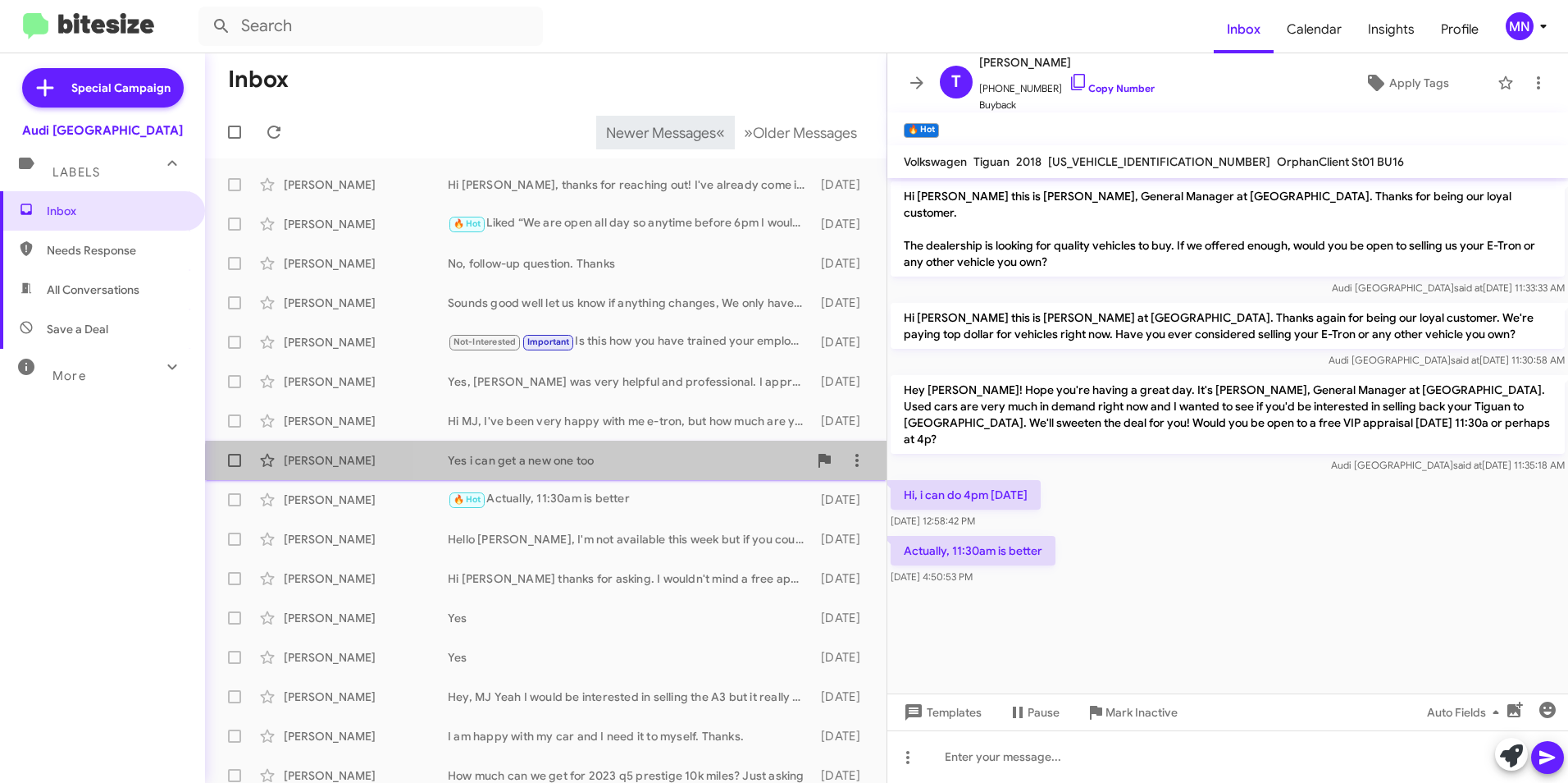
click at [611, 469] on div "[PERSON_NAME] Yes i can get a new one too [DATE]" at bounding box center [546, 460] width 655 height 33
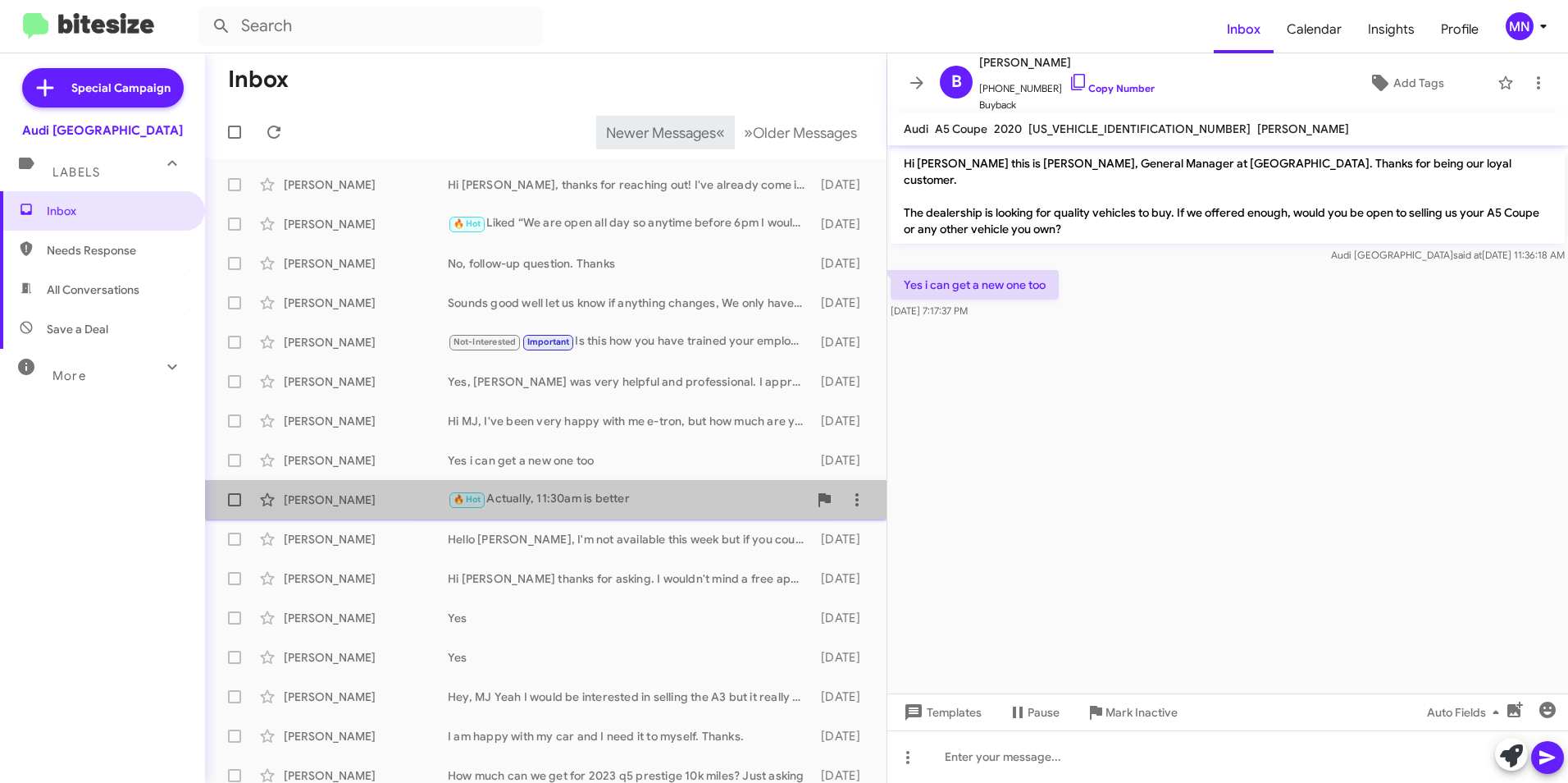
click at [633, 493] on div "🔥 Hot Actually, 11:30am is better" at bounding box center [628, 499] width 360 height 19
